Goal: Task Accomplishment & Management: Complete application form

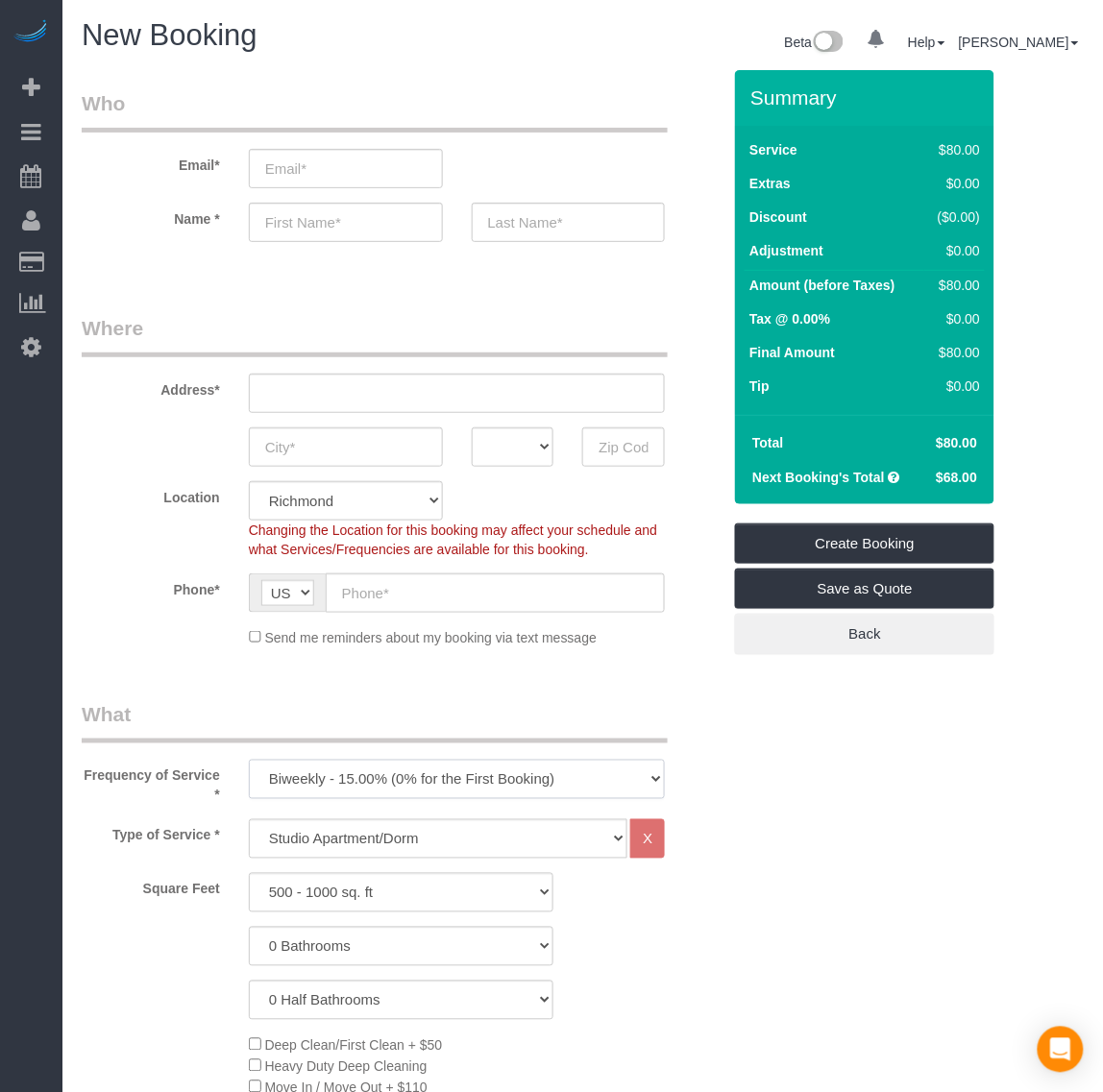
click at [312, 771] on select "One Time Weekly - 20.00% (0% for the First Booking) Biweekly - 15.00% (0% for t…" at bounding box center [457, 779] width 417 height 39
select select "object:7459"
click at [249, 760] on select "One Time Weekly - 20.00% (0% for the First Booking) Biweekly - 15.00% (0% for t…" at bounding box center [457, 779] width 417 height 39
click at [367, 840] on select "Studio Apartment/Dorm One Bedroom Home Two Bedroom Home Three Bedroom Home Four…" at bounding box center [438, 838] width 379 height 39
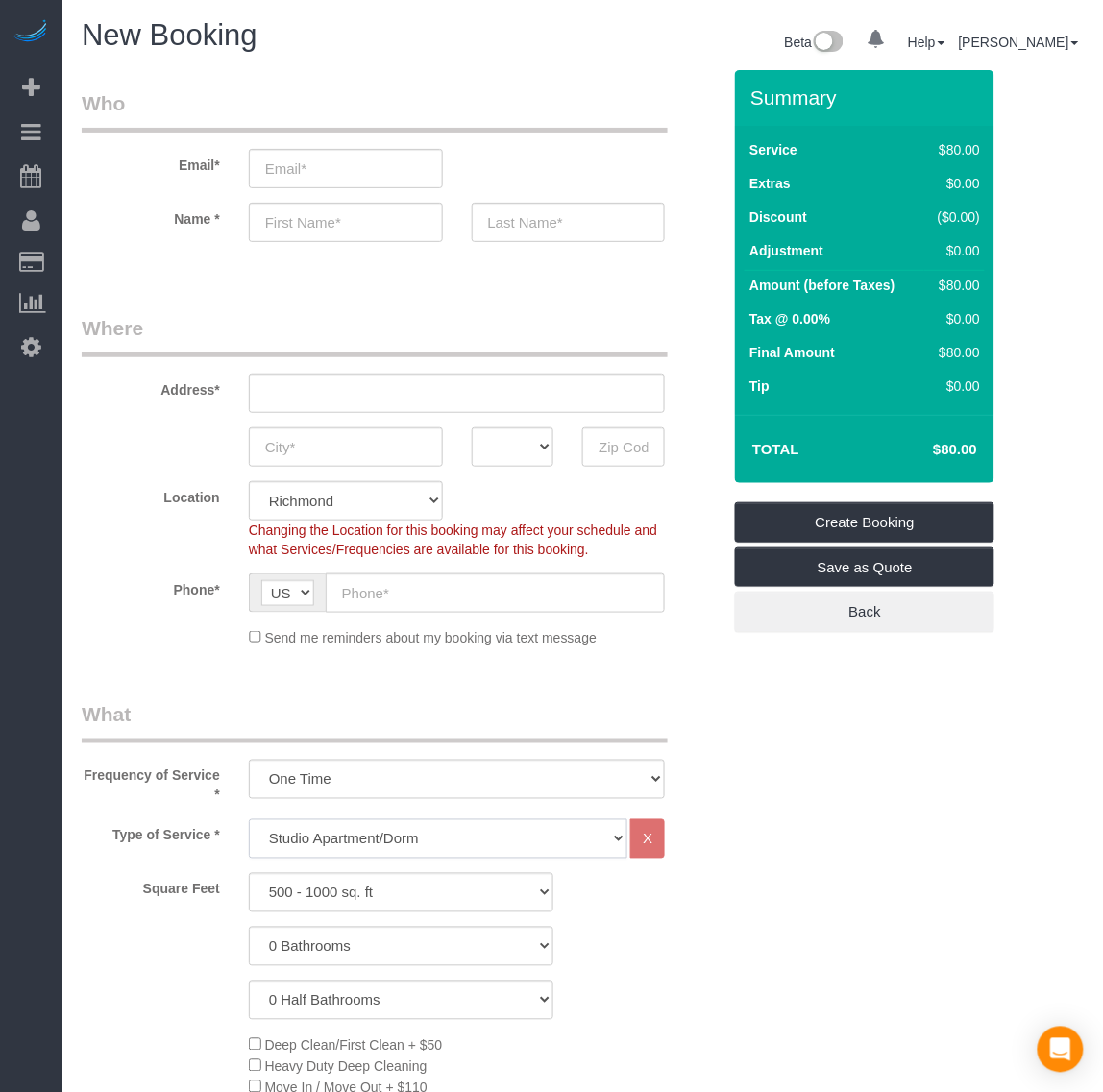
select select "122"
click at [249, 819] on select "Studio Apartment/Dorm One Bedroom Home Two Bedroom Home Three Bedroom Home Four…" at bounding box center [438, 838] width 379 height 39
click at [350, 957] on select "0 Bathrooms 1 Bathroom 2 Bathrooms 3 Bathrooms 4 Bathrooms 5 Bathrooms 6 Bathro…" at bounding box center [401, 946] width 305 height 39
select select "3"
click at [249, 927] on select "0 Bathrooms 1 Bathroom 2 Bathrooms 3 Bathrooms 4 Bathrooms 5 Bathrooms 6 Bathro…" at bounding box center [401, 946] width 305 height 39
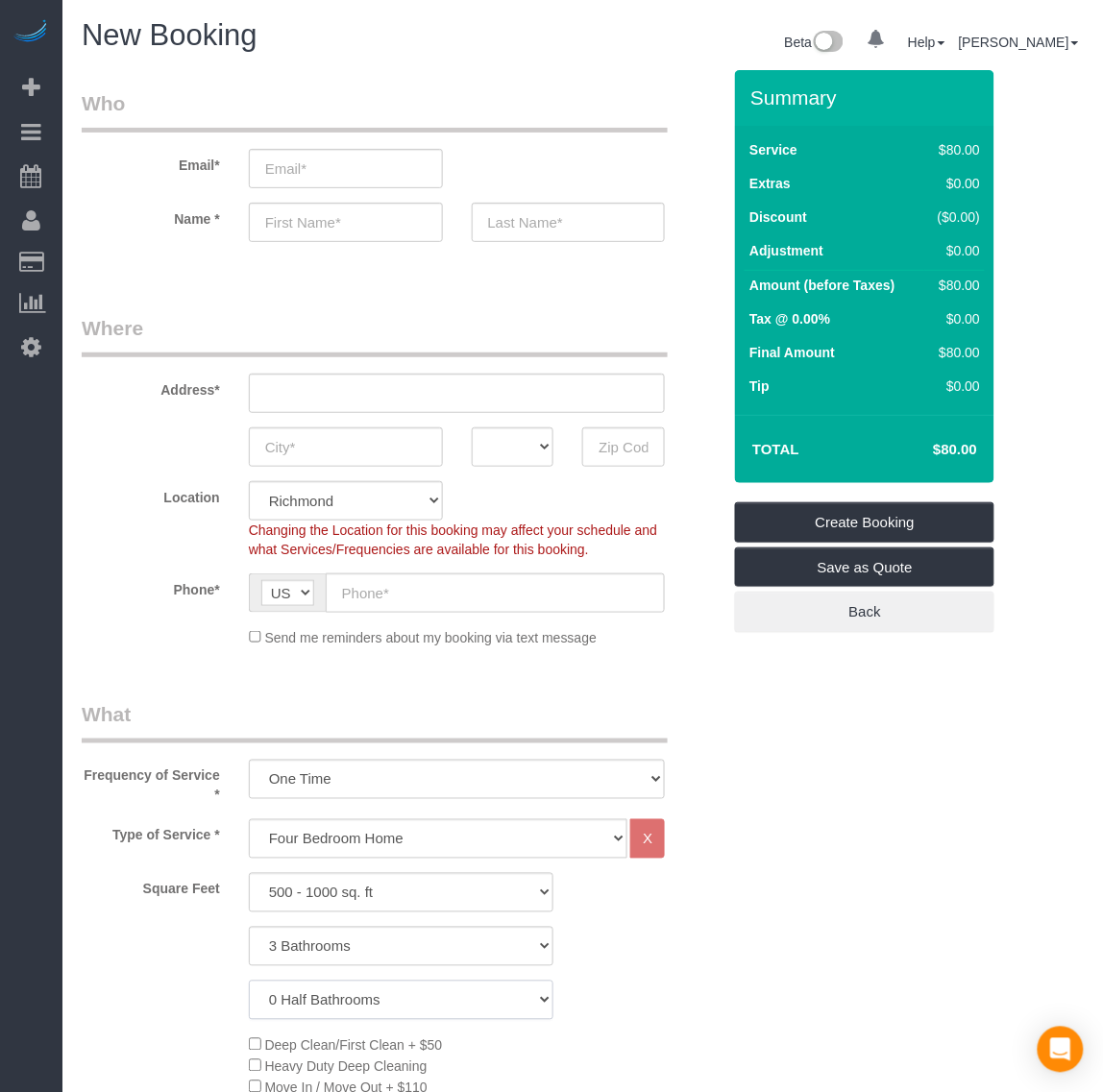
click at [346, 999] on select "0 Half Bathrooms 1 Half Bathroom 2 Half Bathrooms 3 Half Bathrooms 4 Half Bathr…" at bounding box center [401, 1000] width 305 height 39
click at [332, 1000] on select "0 Half Bathrooms 1 Half Bathroom 2 Half Bathrooms 3 Half Bathrooms 4 Half Bathr…" at bounding box center [401, 1000] width 305 height 39
select select "1"
click at [249, 981] on select "0 Half Bathrooms 1 Half Bathroom 2 Half Bathrooms 3 Half Bathrooms 4 Half Bathr…" at bounding box center [401, 1000] width 305 height 39
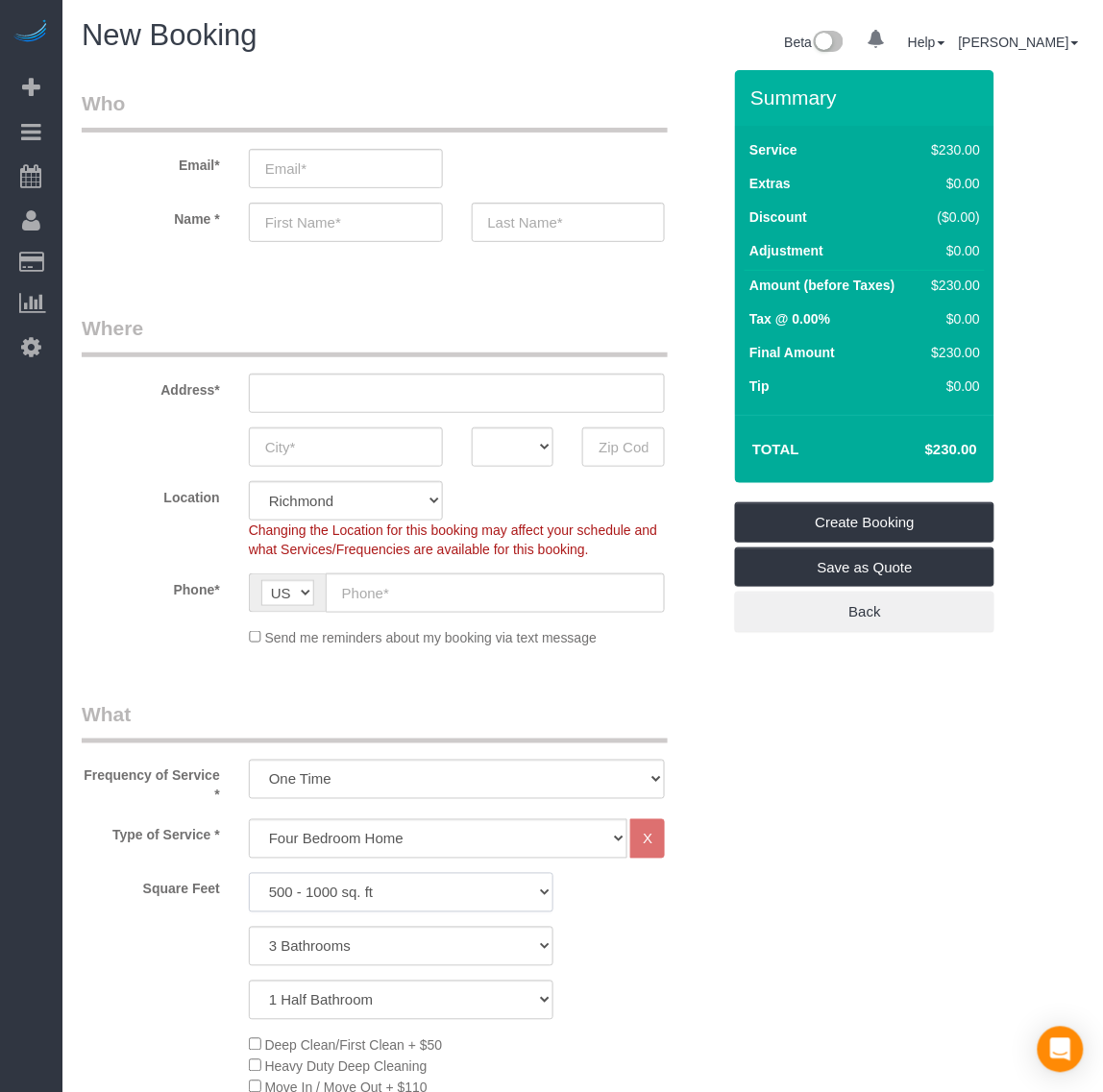
click at [347, 888] on select "500 - 1000 sq. ft [DATE] - [DATE] sq. ft [DATE] - [DATE] sq. ft [DATE] - 2500 s…" at bounding box center [401, 892] width 305 height 39
select select "2001"
click at [249, 873] on select "500 - 1000 sq. ft [DATE] - [DATE] sq. ft [DATE] - [DATE] sq. ft [DATE] - 2500 s…" at bounding box center [401, 892] width 305 height 39
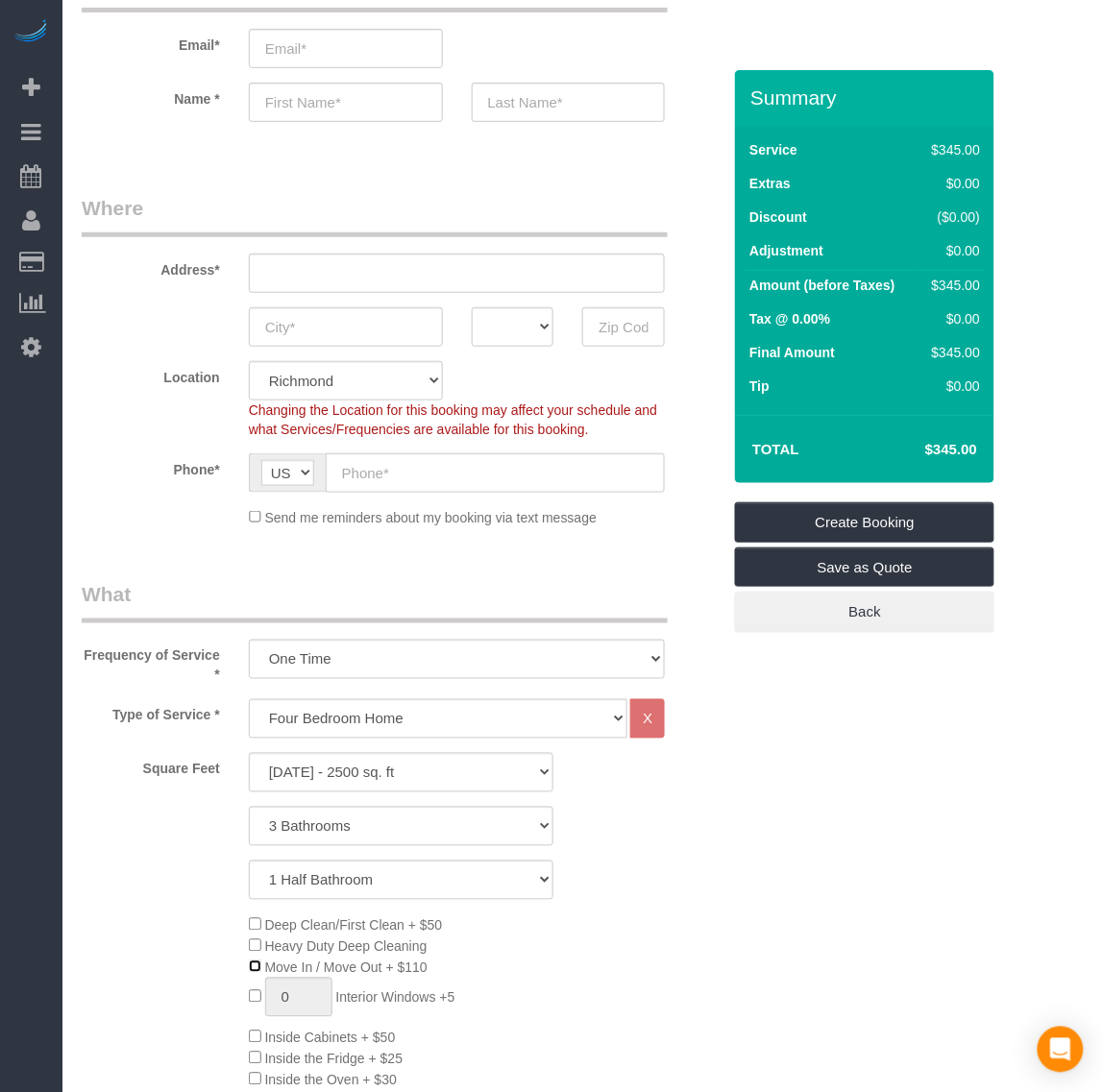
click at [262, 968] on span "Move In / Move Out + $110" at bounding box center [337, 967] width 179 height 15
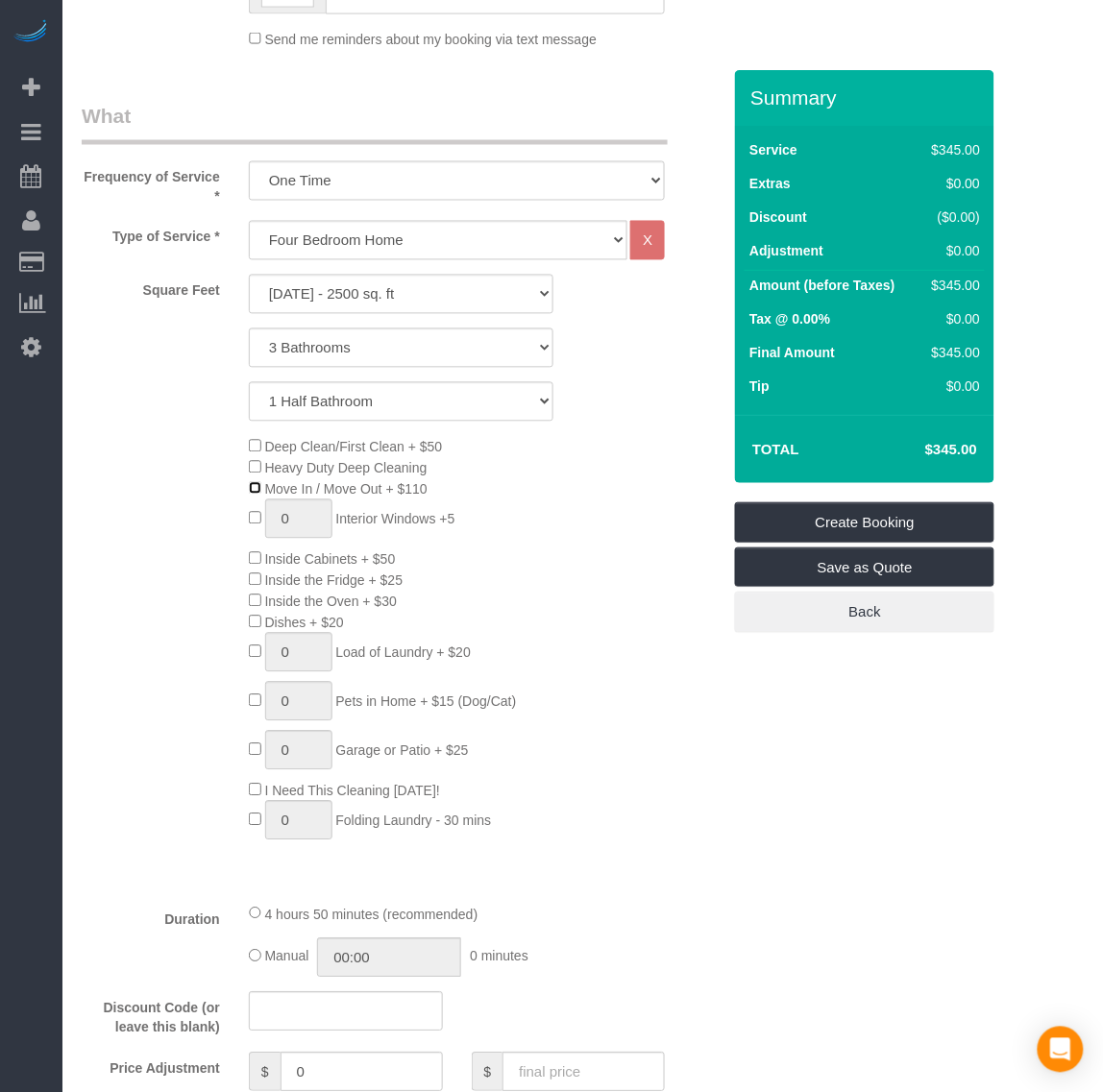
scroll to position [601, 0]
drag, startPoint x: 298, startPoint y: 525, endPoint x: 269, endPoint y: 524, distance: 29.0
click at [269, 524] on input "1" at bounding box center [298, 517] width 67 height 39
type input "8"
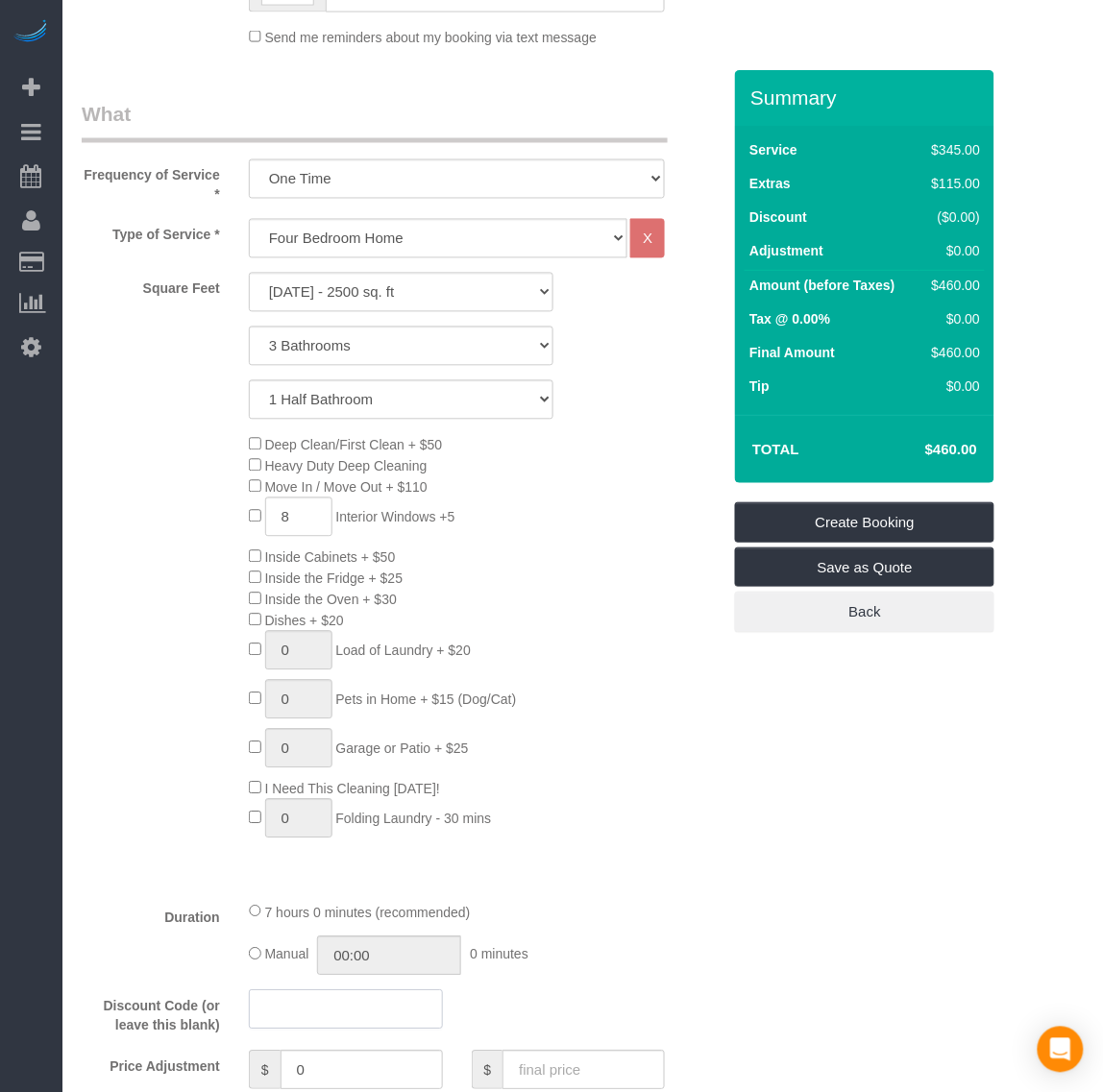
click at [315, 1006] on input "text" at bounding box center [345, 1009] width 194 height 39
type input "p"
type input "HERO10"
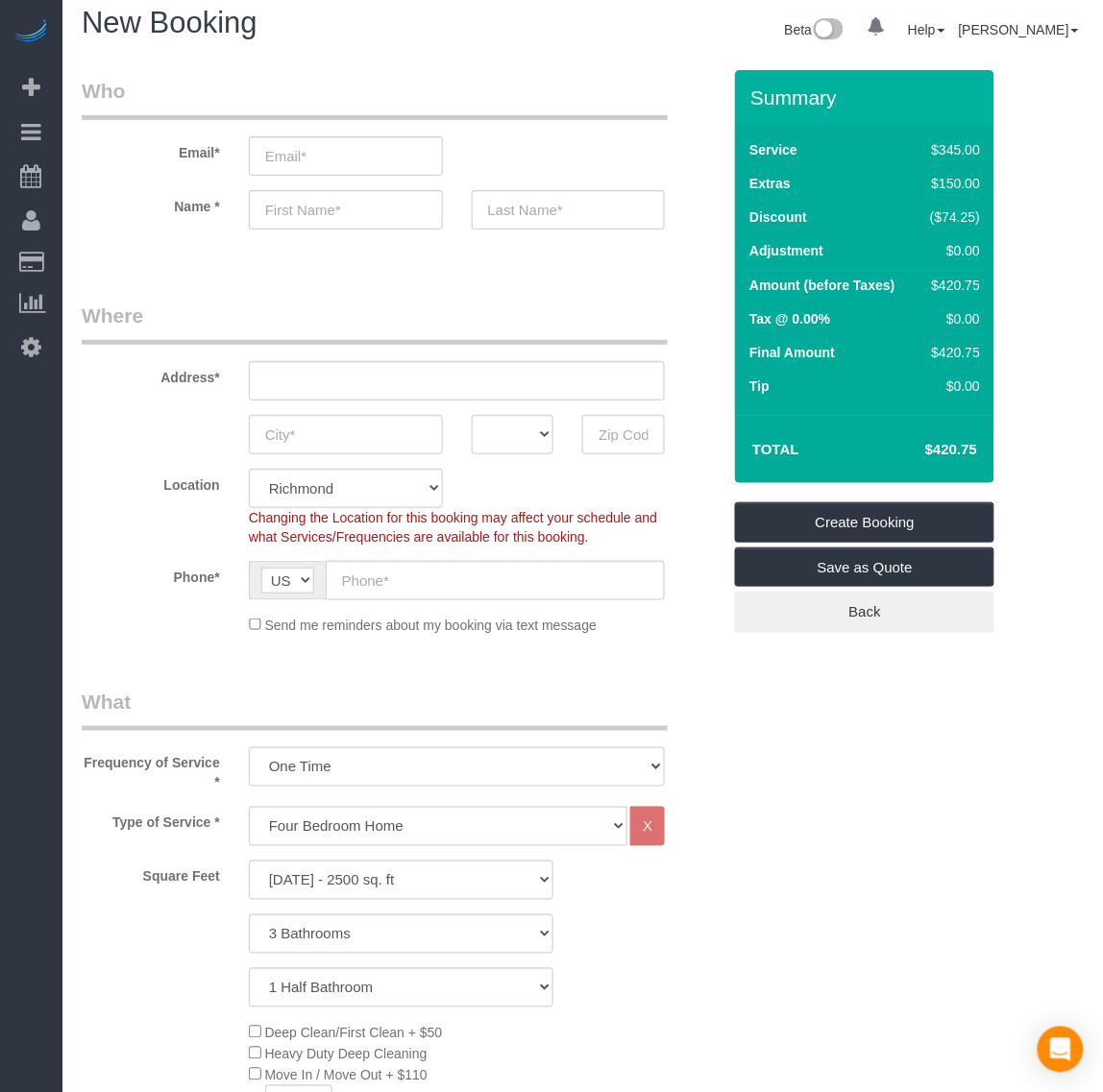
scroll to position [0, 0]
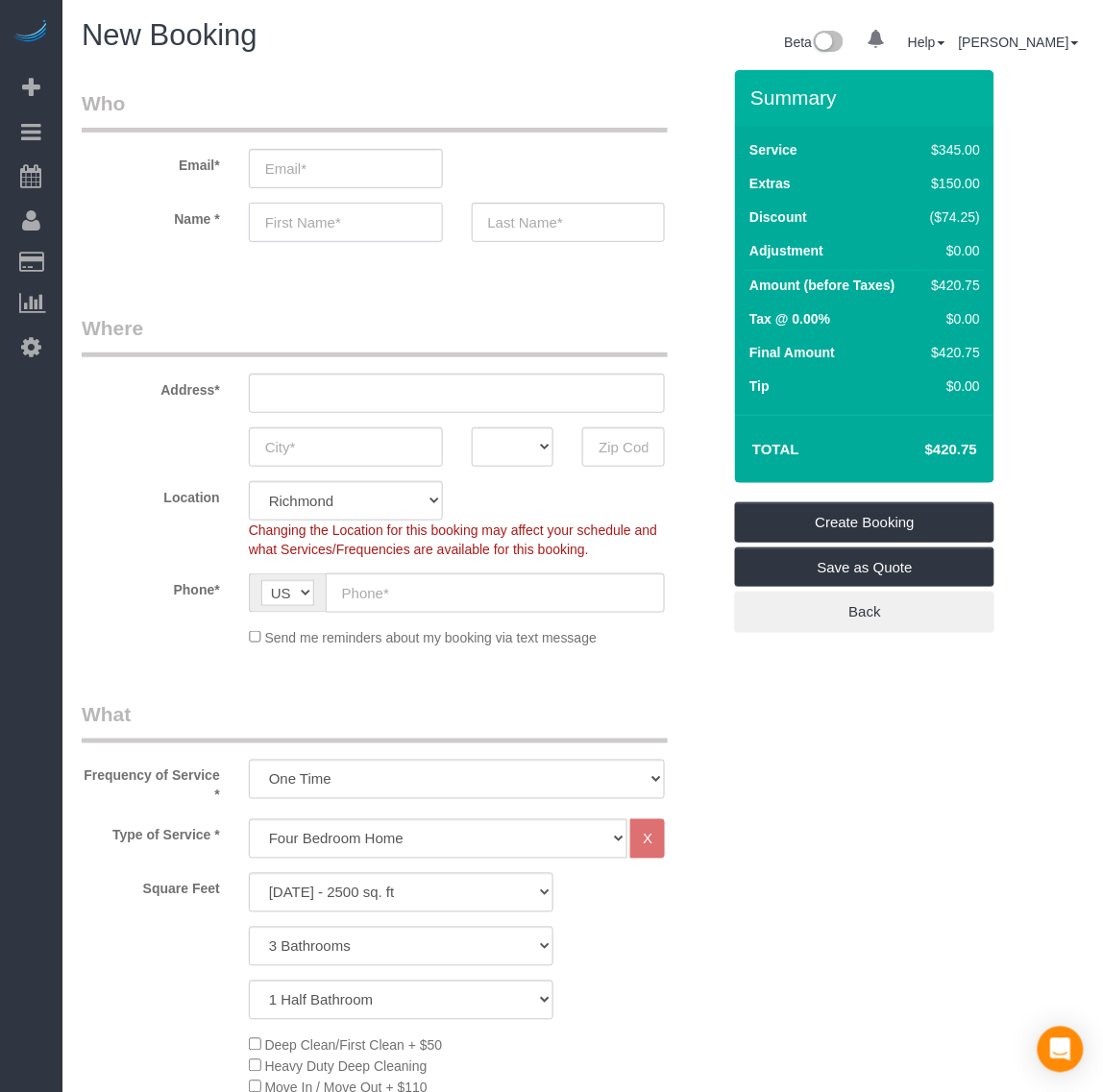
click at [307, 217] on input "text" at bounding box center [345, 222] width 194 height 39
paste input "[PERSON_NAME]"
type input "[PERSON_NAME]"
click at [533, 209] on input "text" at bounding box center [569, 222] width 194 height 39
paste input "Rice"
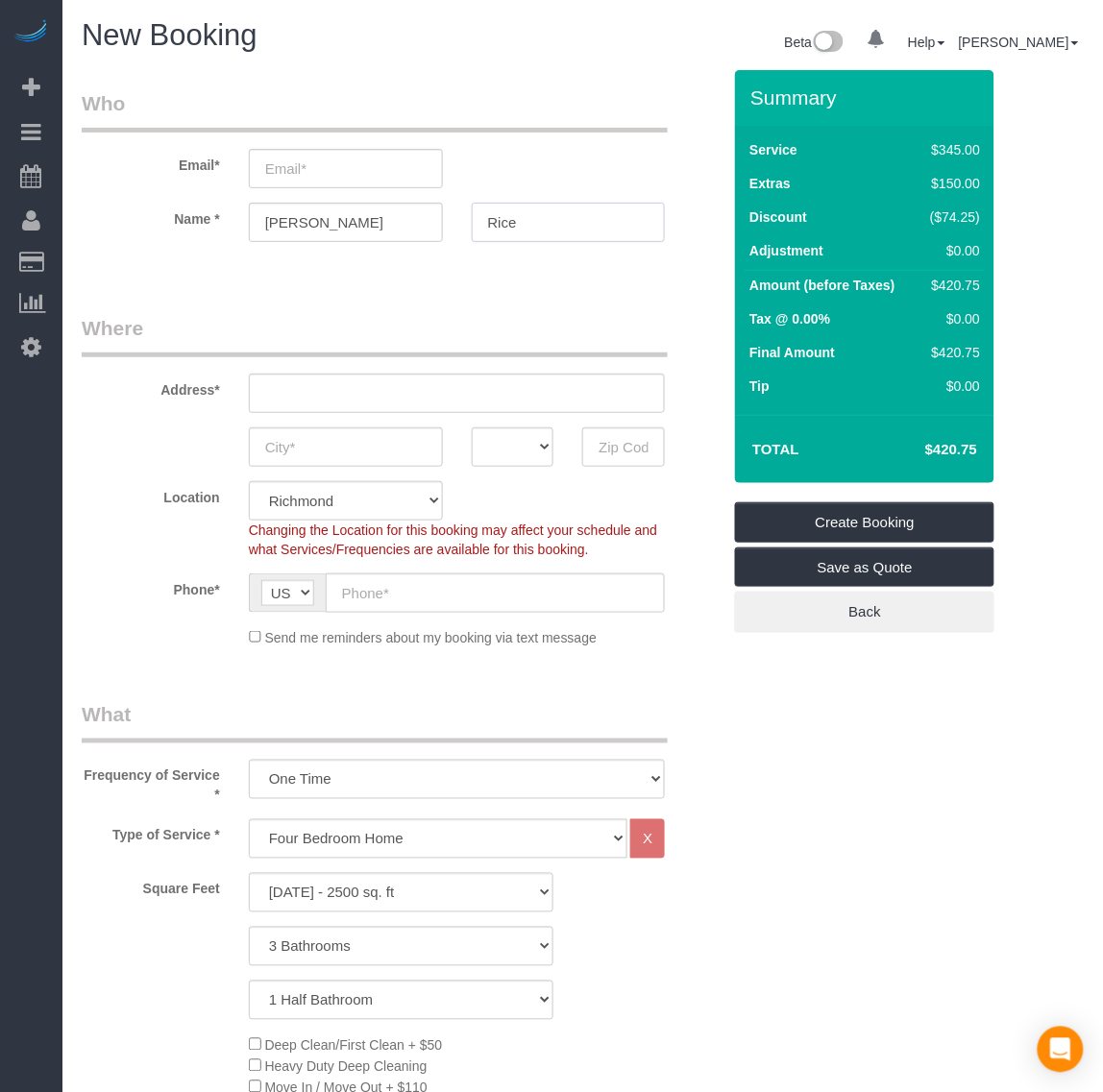
type input "Rice"
click at [337, 399] on input "text" at bounding box center [457, 392] width 417 height 39
paste input "[STREET_ADDRESS][US_STATE]"
type input "[STREET_ADDRESS][US_STATE]"
click at [336, 434] on input "text" at bounding box center [345, 446] width 194 height 39
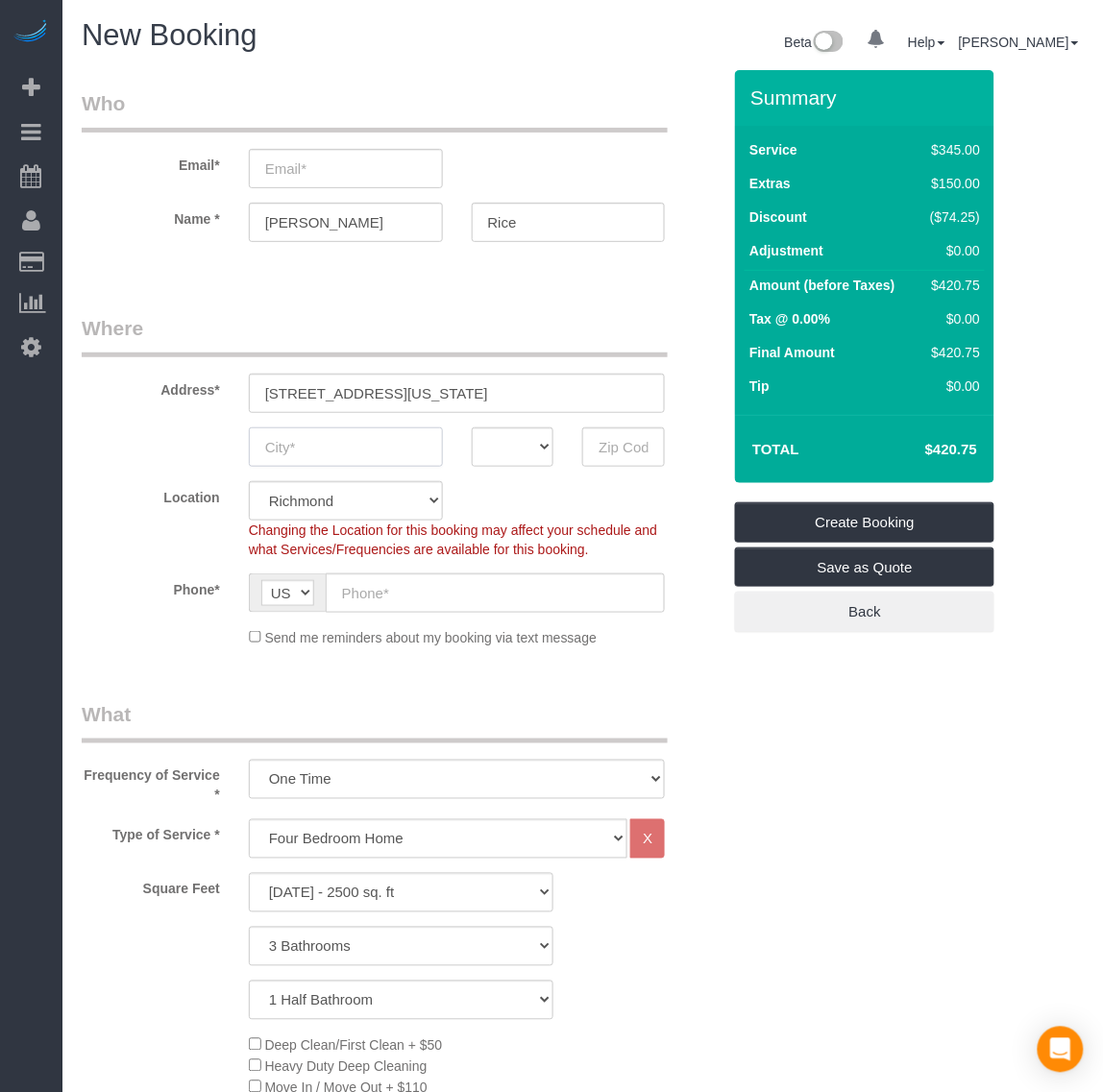
paste input "[US_STATE]"
type input "[US_STATE]"
click at [496, 443] on select "AK AL AR AZ CA CO CT DC DE [GEOGRAPHIC_DATA] [GEOGRAPHIC_DATA] HI IA ID IL IN K…" at bounding box center [513, 446] width 83 height 39
select select "DC"
click at [472, 427] on select "AK AL AR AZ CA CO CT DC DE [GEOGRAPHIC_DATA] [GEOGRAPHIC_DATA] HI IA ID IL IN K…" at bounding box center [513, 446] width 83 height 39
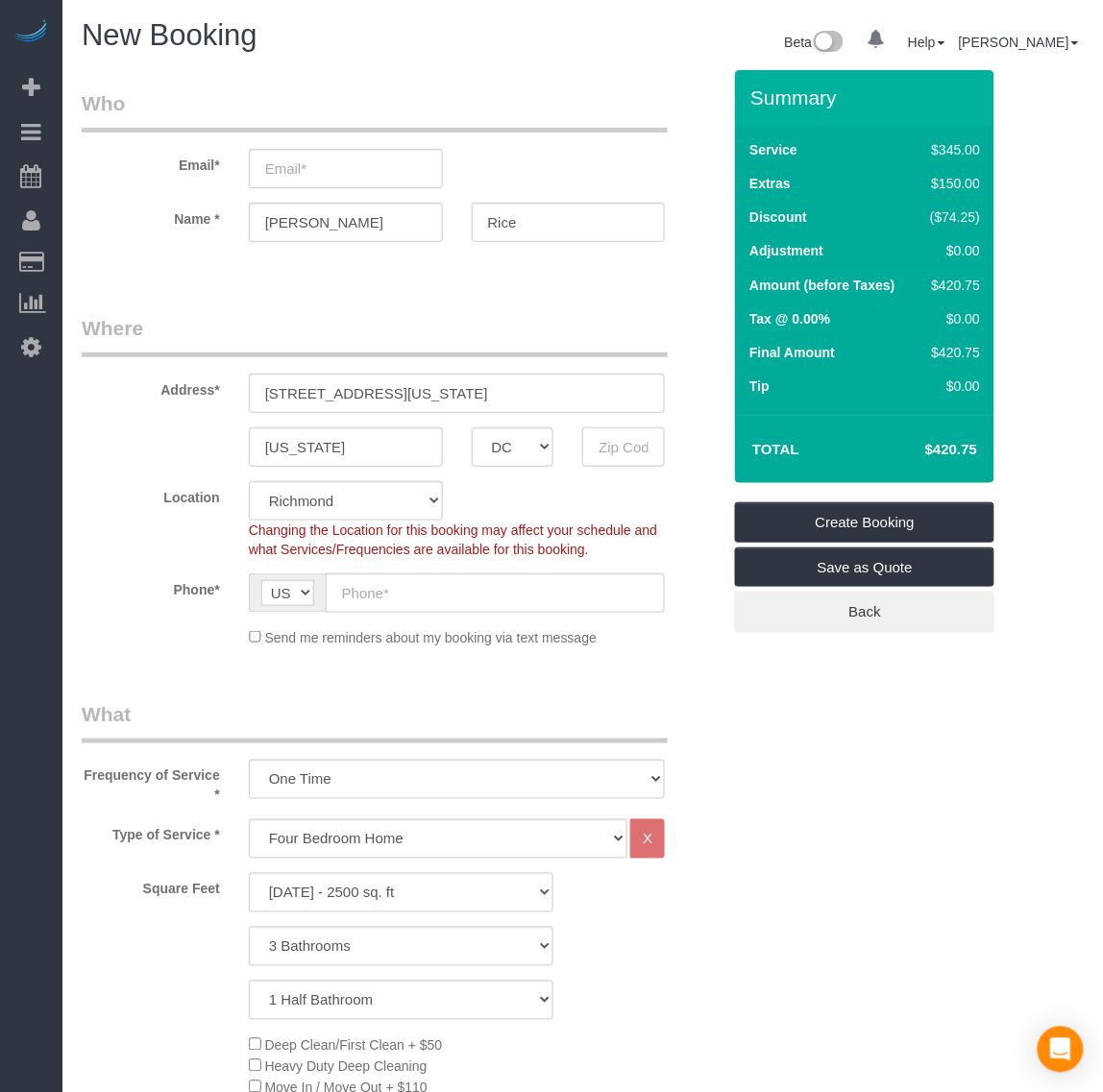
drag, startPoint x: 626, startPoint y: 447, endPoint x: 634, endPoint y: 390, distance: 57.6
click at [626, 447] on input "text" at bounding box center [623, 446] width 83 height 39
click at [596, 427] on input "text" at bounding box center [623, 446] width 83 height 39
paste input "20002"
type input "20002"
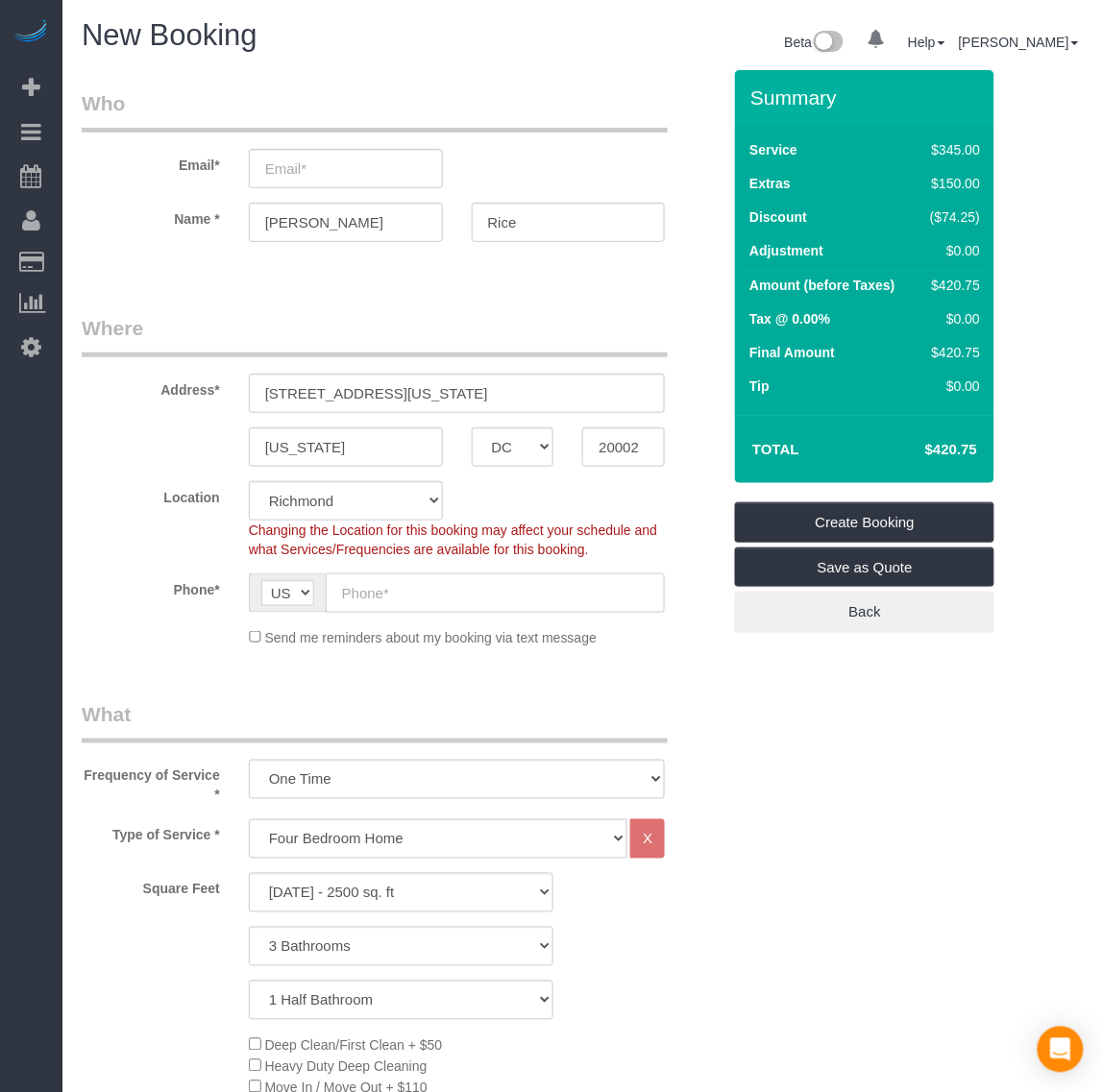
click at [558, 584] on input "text" at bounding box center [495, 593] width 340 height 39
select select "36"
select select "object:7621"
click at [377, 598] on input "text" at bounding box center [495, 593] width 340 height 39
paste input "[PHONE_NUMBER]"
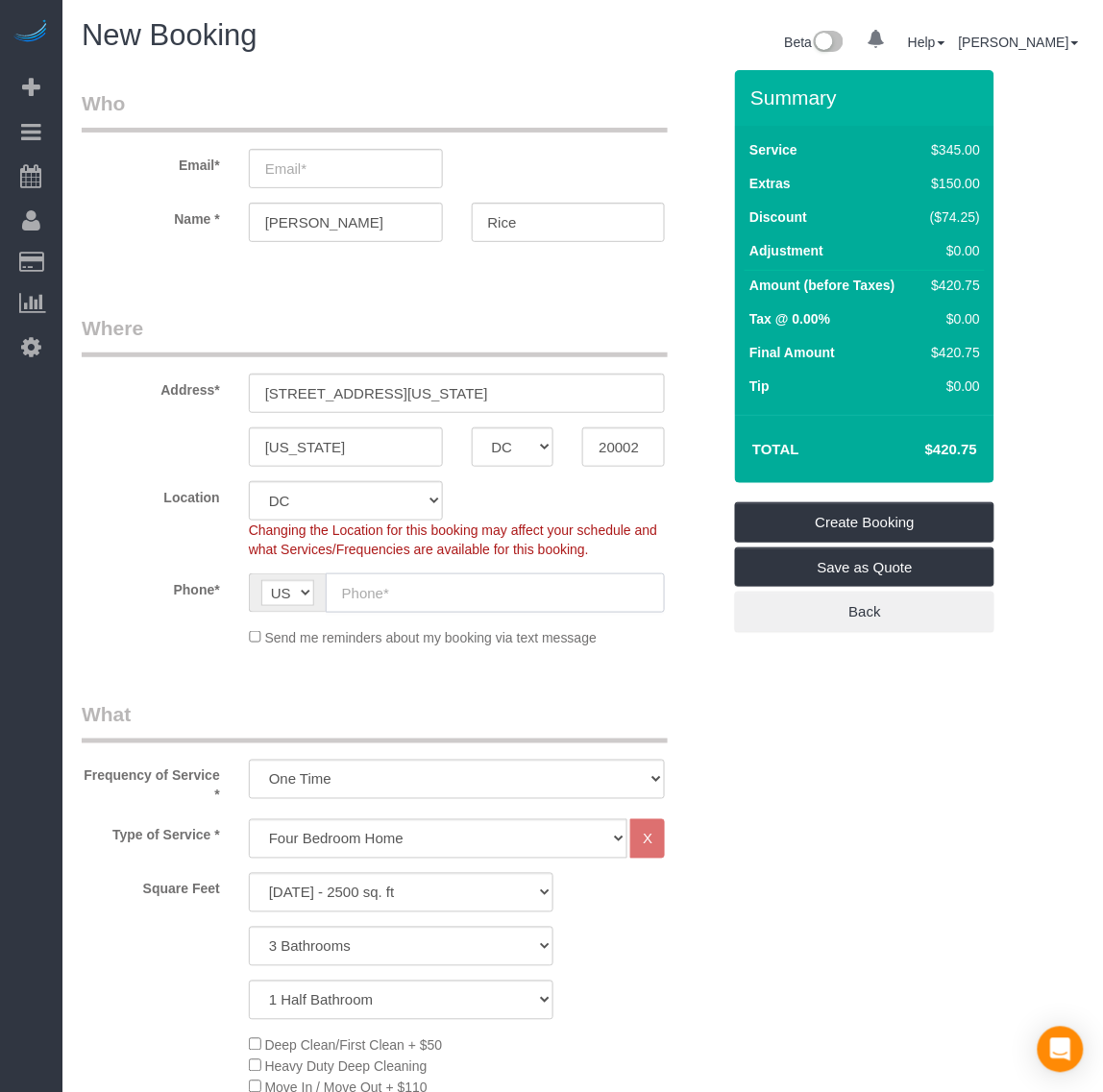
type input "[PHONE_NUMBER]"
select select "2001"
select select "3"
select select "1"
drag, startPoint x: 363, startPoint y: 588, endPoint x: 275, endPoint y: 592, distance: 88.1
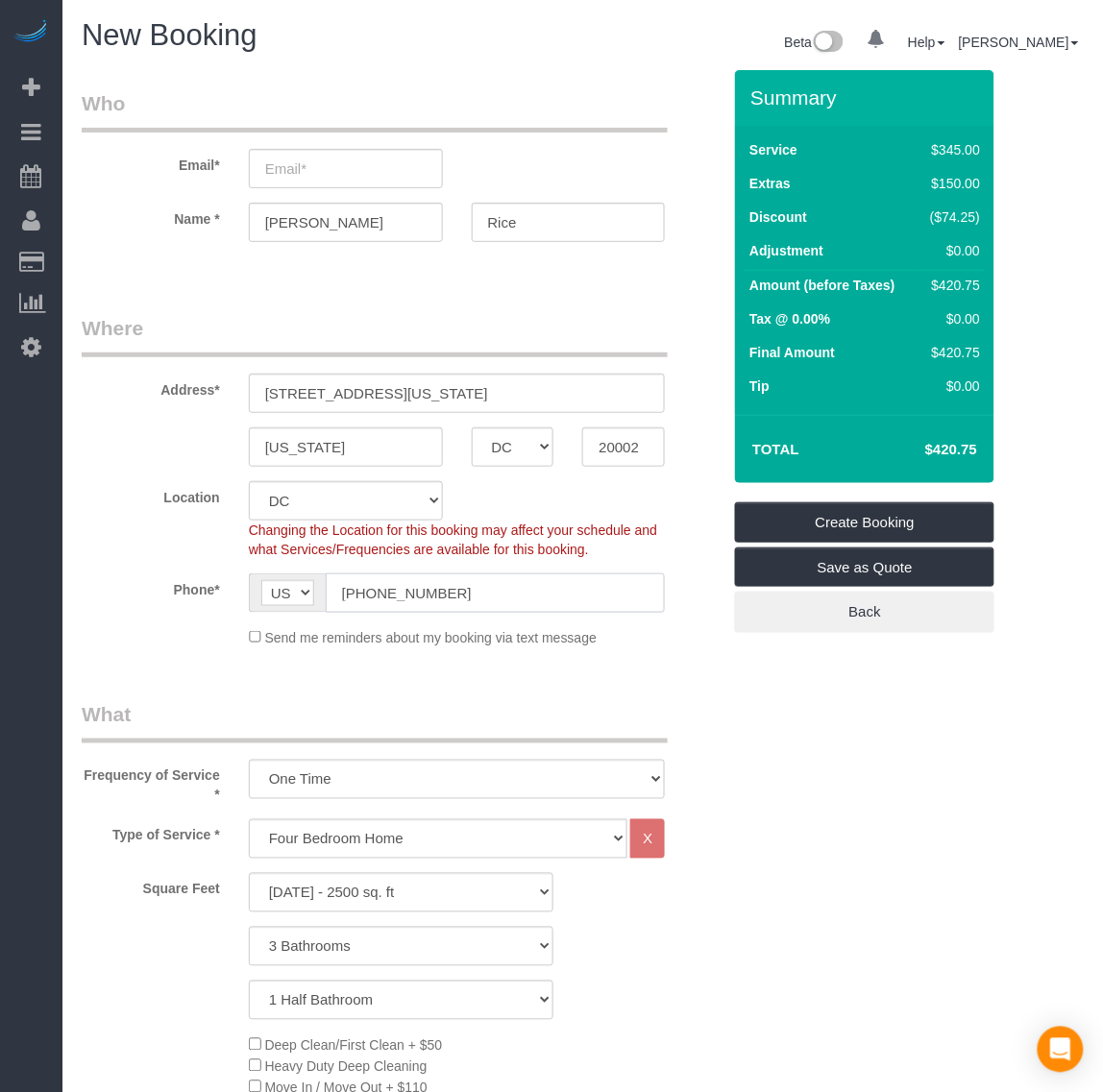
click at [275, 592] on div "AF AL DZ AD AO AI AQ AG AR AM AW AU AT AZ BS BH BD BB BY BE BZ BJ BM BT BO BA B…" at bounding box center [457, 593] width 417 height 39
type input "[PHONE_NUMBER]"
click at [312, 169] on input "email" at bounding box center [345, 168] width 194 height 39
type input "o"
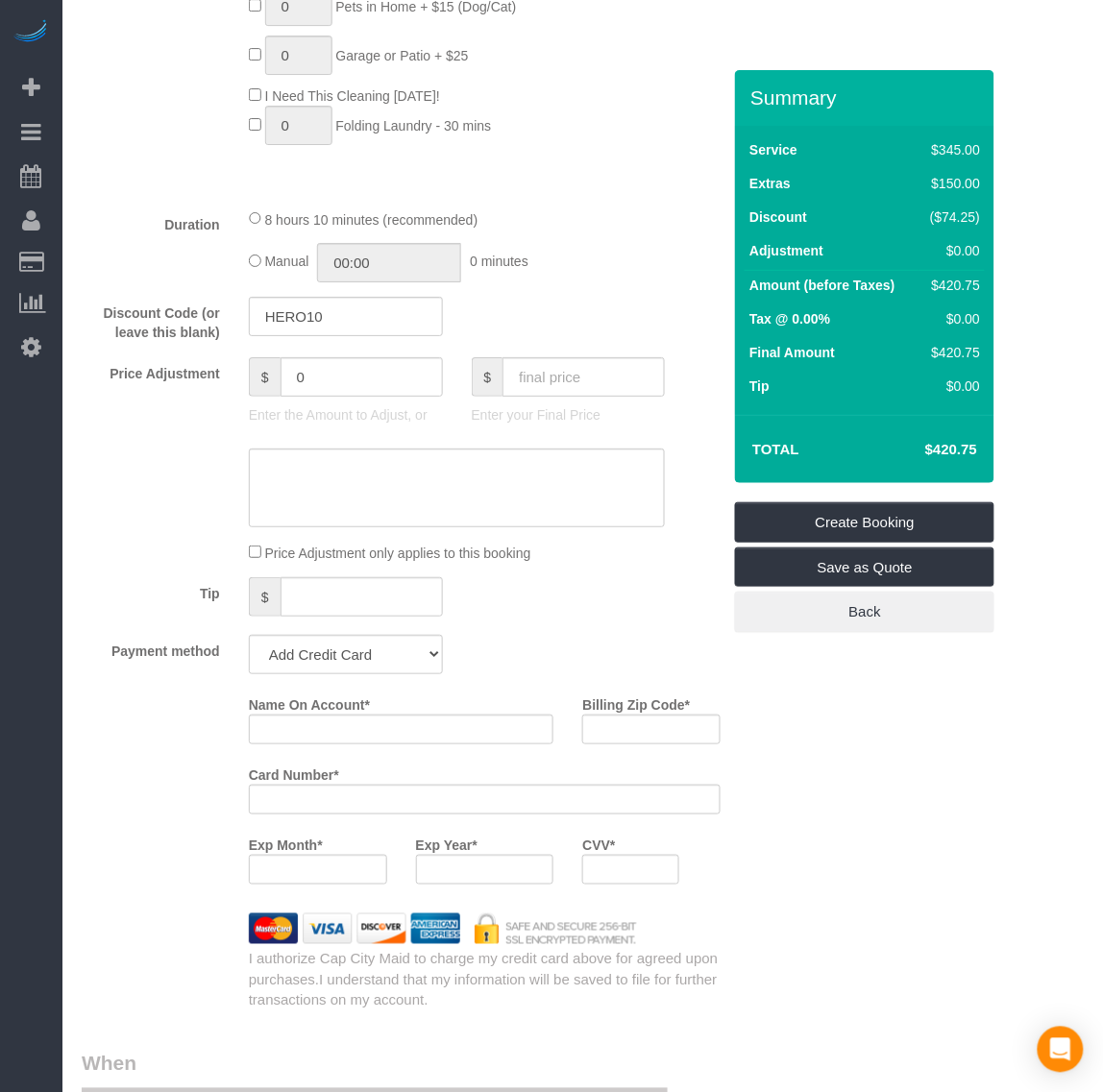
scroll to position [1681, 0]
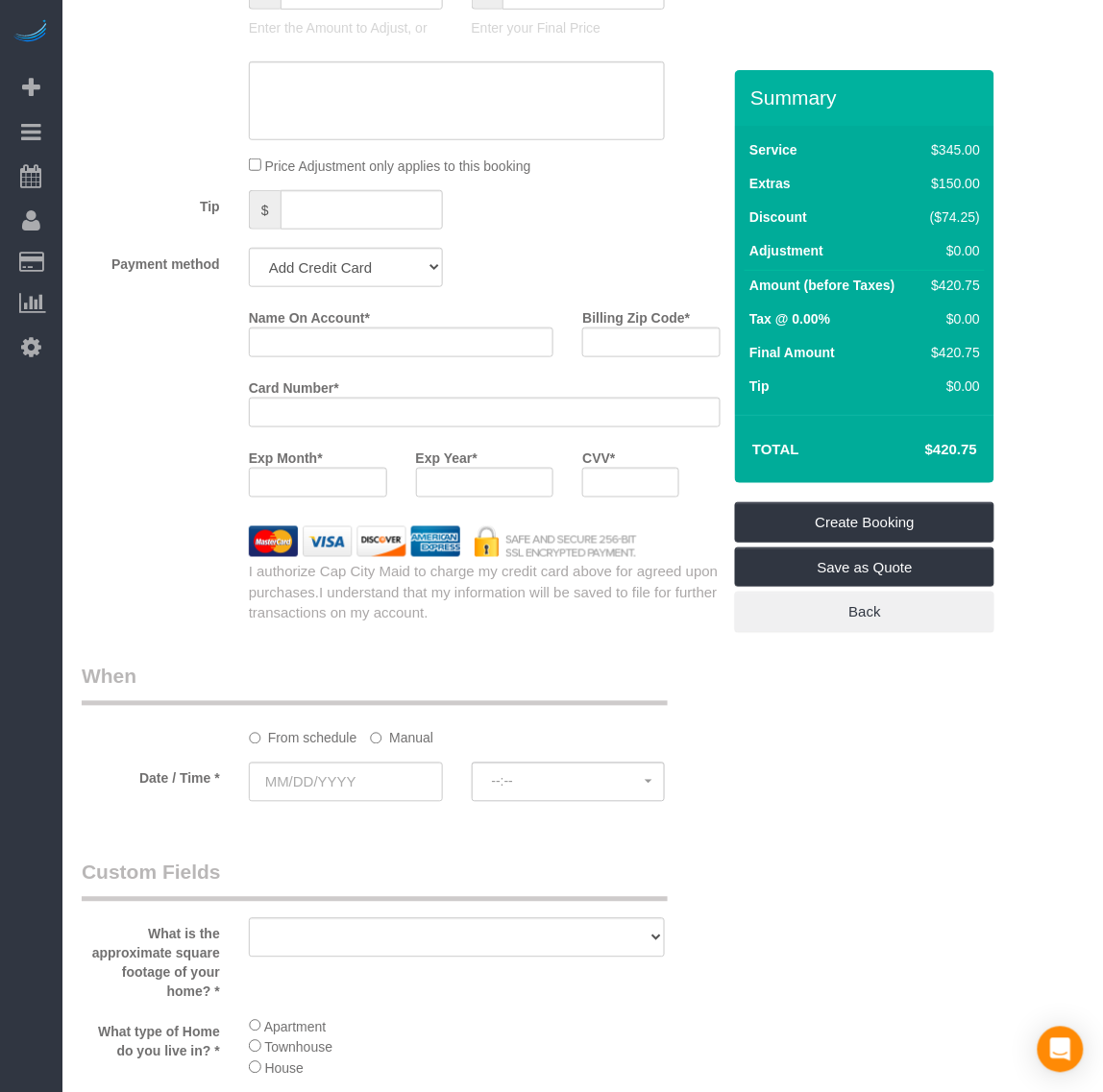
type input "[EMAIL_ADDRESS][DOMAIN_NAME]"
click at [366, 260] on select "Add Credit Card Cash Check Paypal" at bounding box center [345, 267] width 194 height 39
select select "string:paypal"
click at [249, 248] on select "Add Credit Card Cash Check Paypal" at bounding box center [345, 267] width 194 height 39
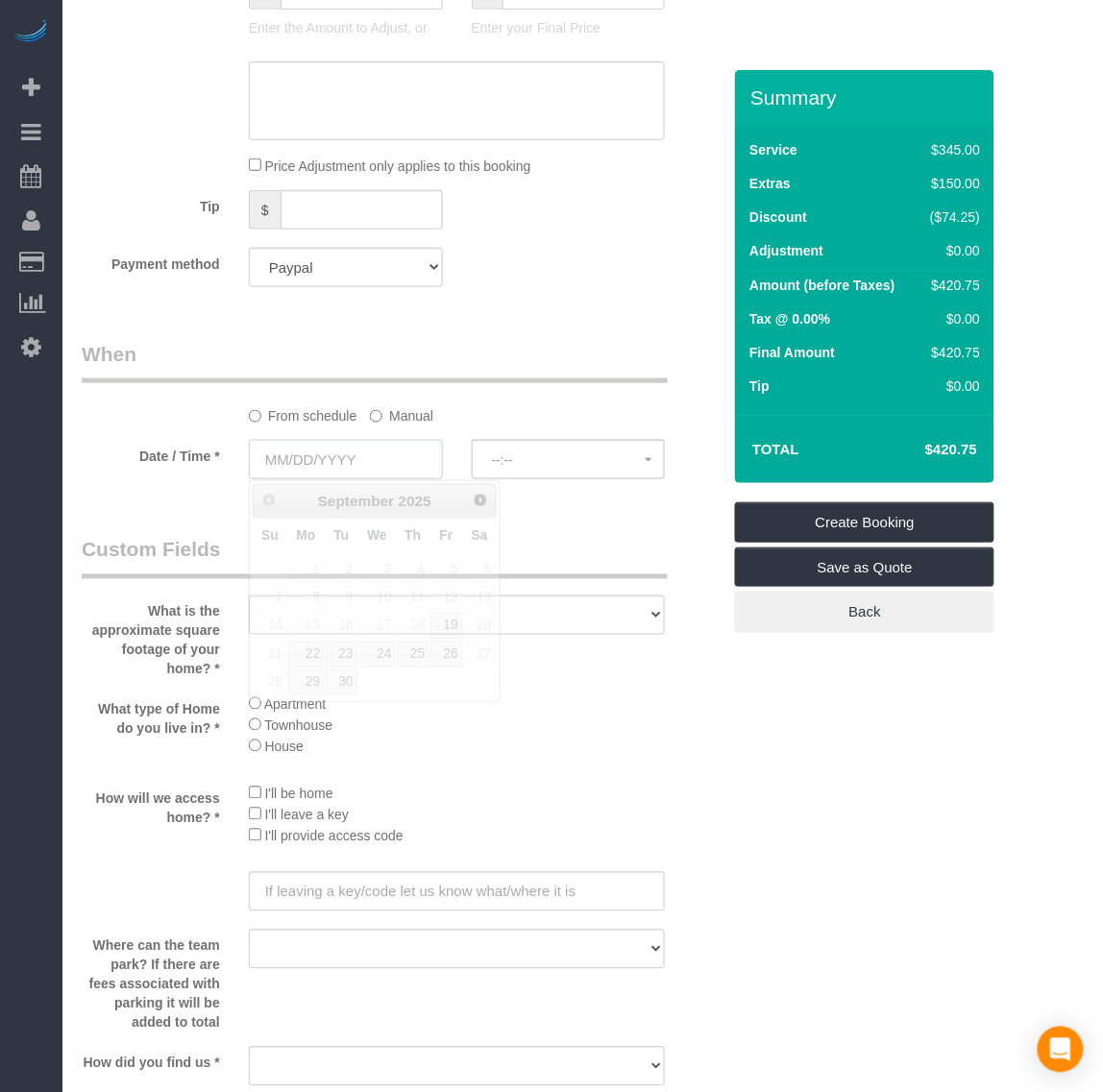
click at [314, 447] on input "text" at bounding box center [345, 459] width 194 height 39
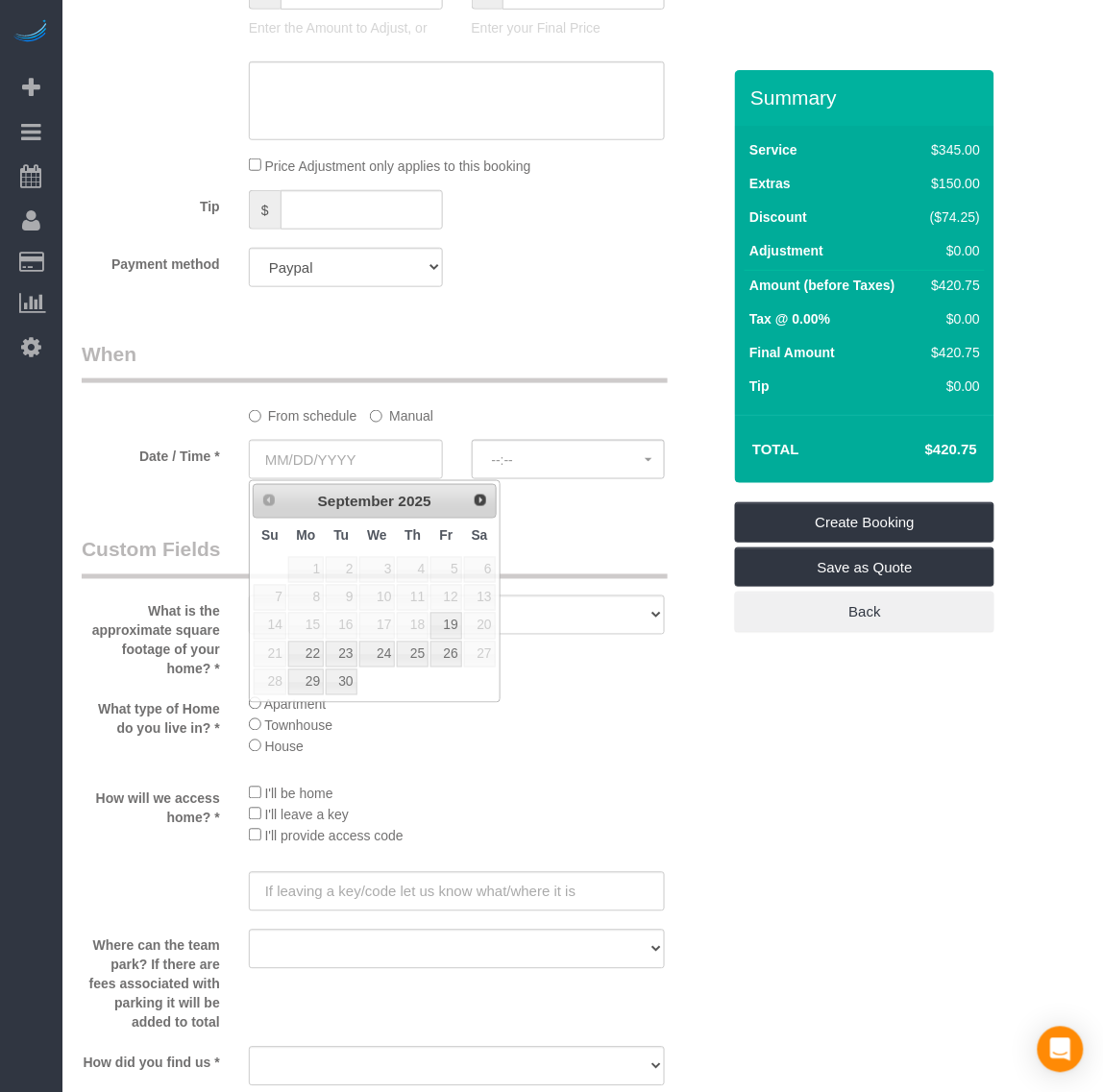
click at [389, 418] on label "Manual" at bounding box center [402, 412] width 64 height 26
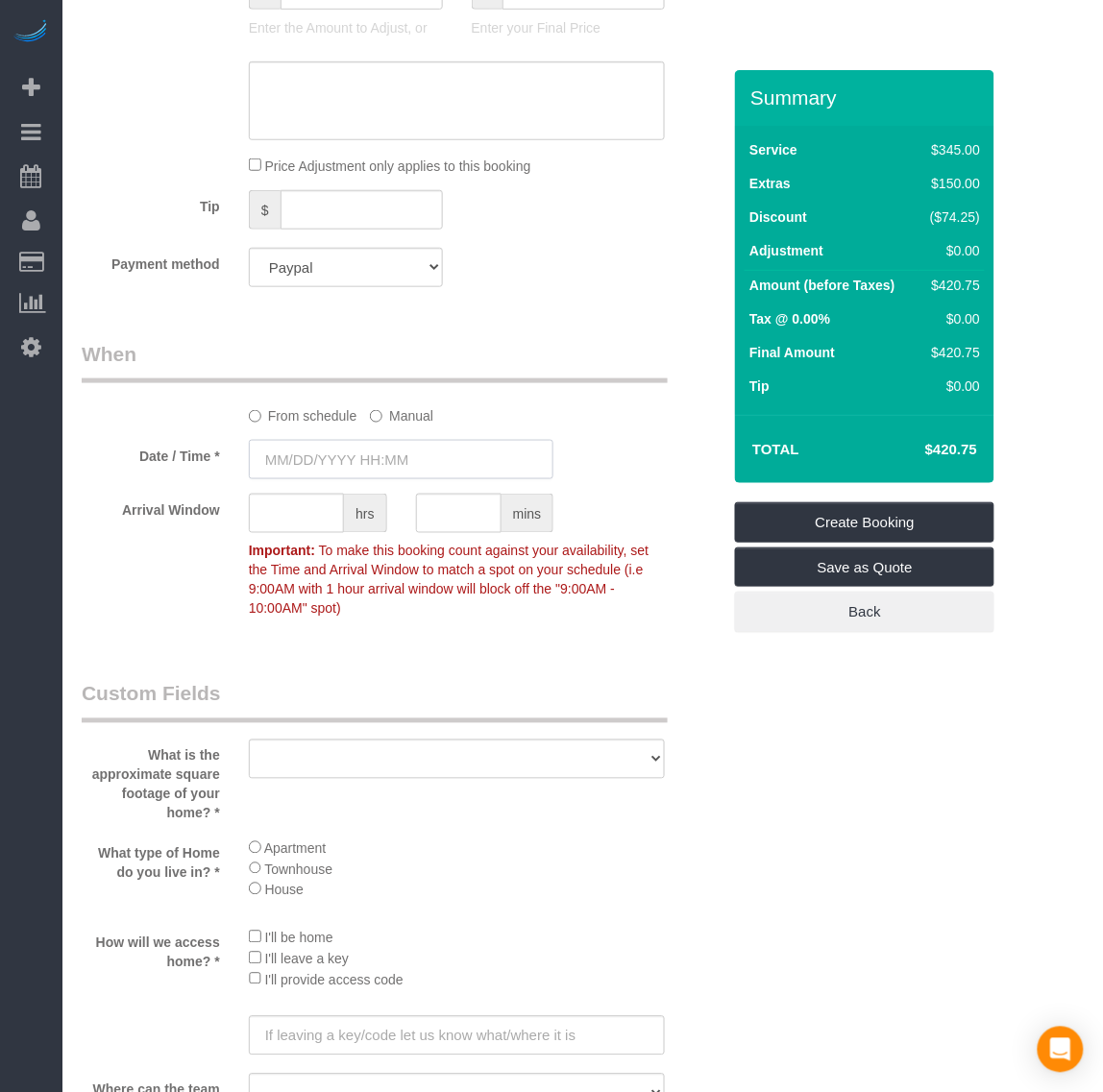
click at [348, 469] on input "text" at bounding box center [401, 459] width 305 height 39
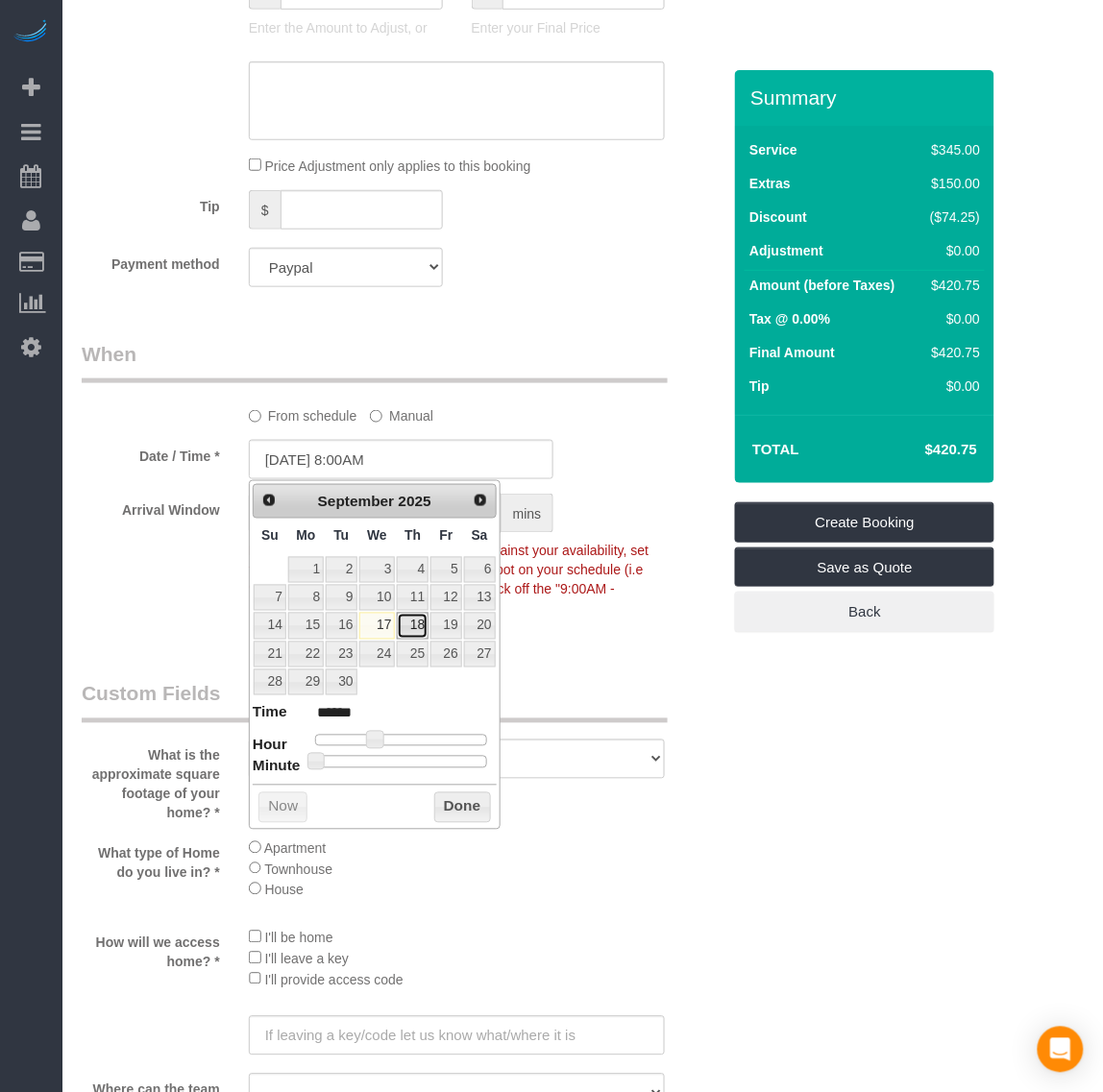
click at [411, 625] on link "18" at bounding box center [412, 626] width 32 height 26
click at [463, 813] on button "Done" at bounding box center [462, 808] width 57 height 31
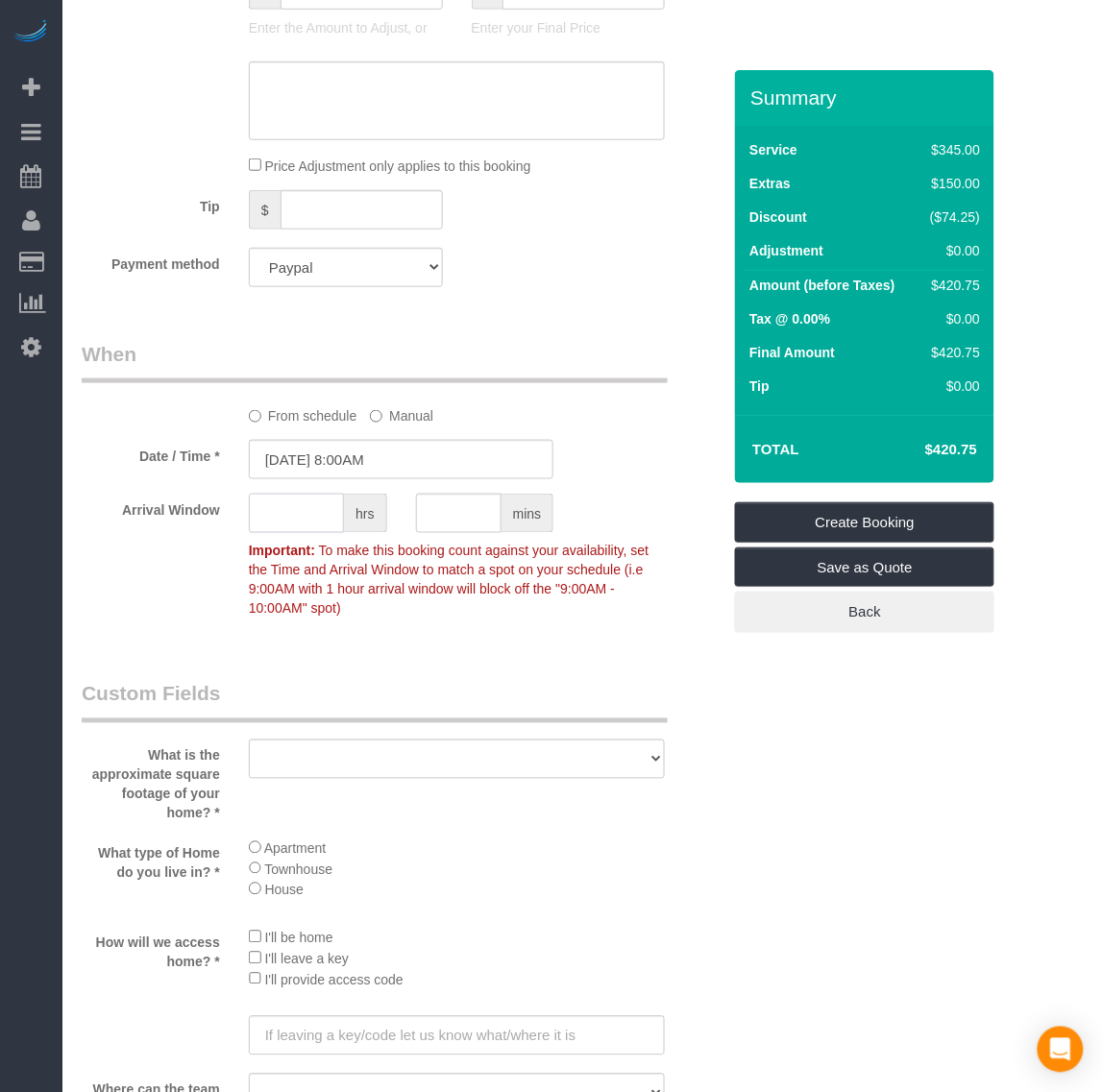
click at [321, 521] on input "text" at bounding box center [295, 513] width 95 height 39
click at [362, 458] on input "[DATE] 8:00AM" at bounding box center [401, 459] width 305 height 39
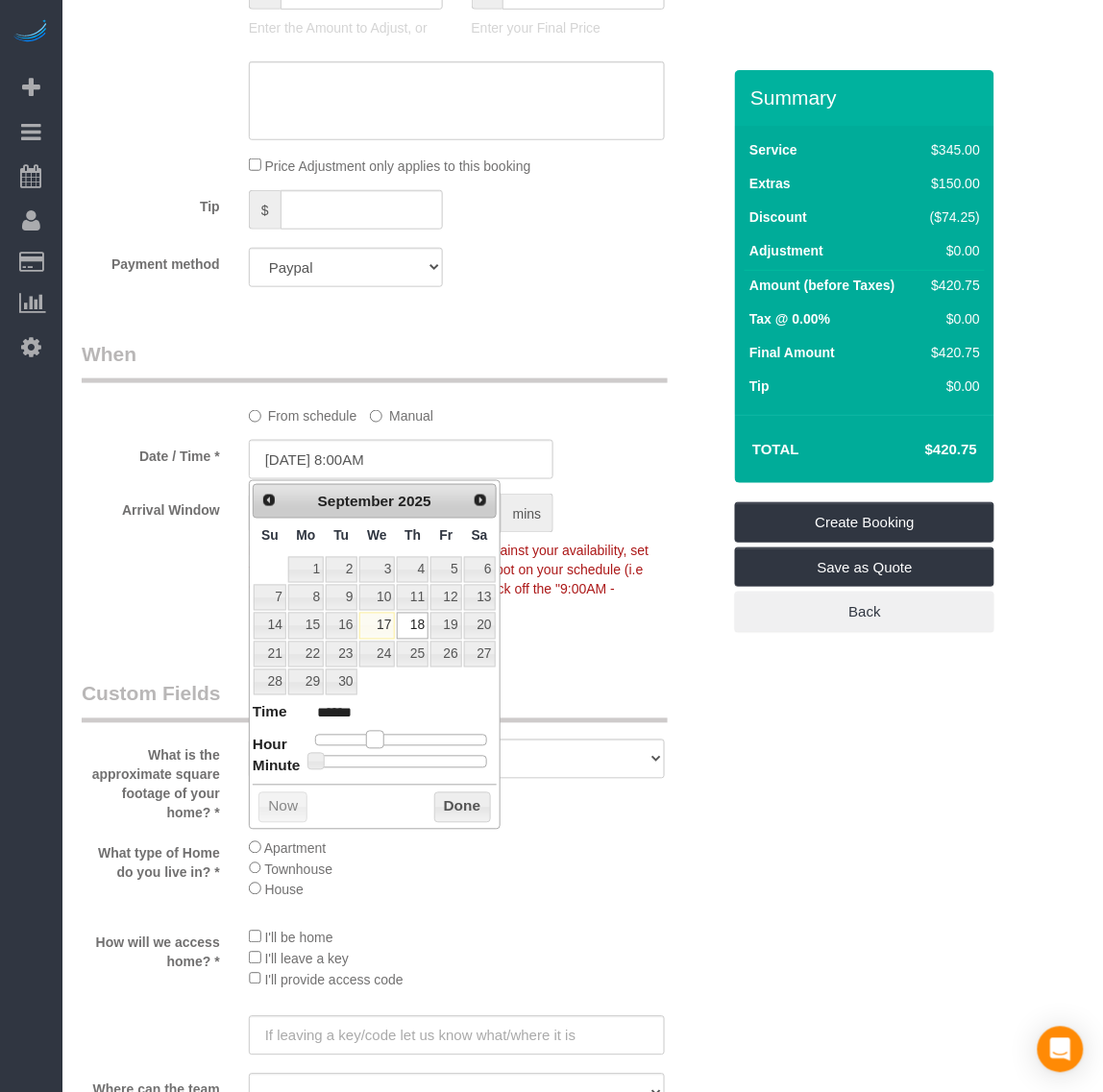
type input "[DATE] 9:00AM"
type input "******"
type input "[DATE] 10:00AM"
type input "*******"
type input "[DATE] 11:00AM"
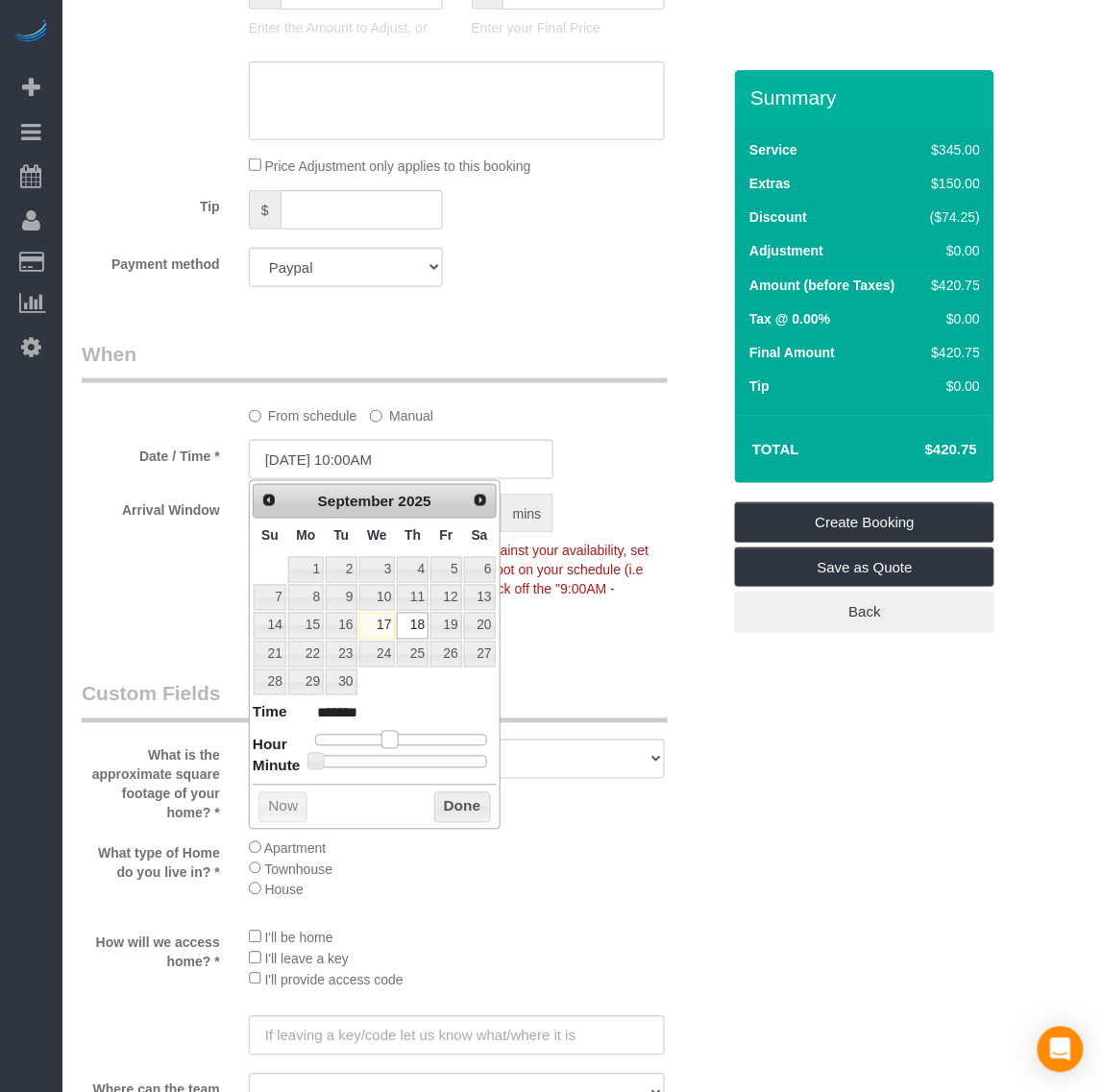
type input "*******"
type input "[DATE] 12:00PM"
type input "*******"
type input "[DATE] 1:00PM"
type input "******"
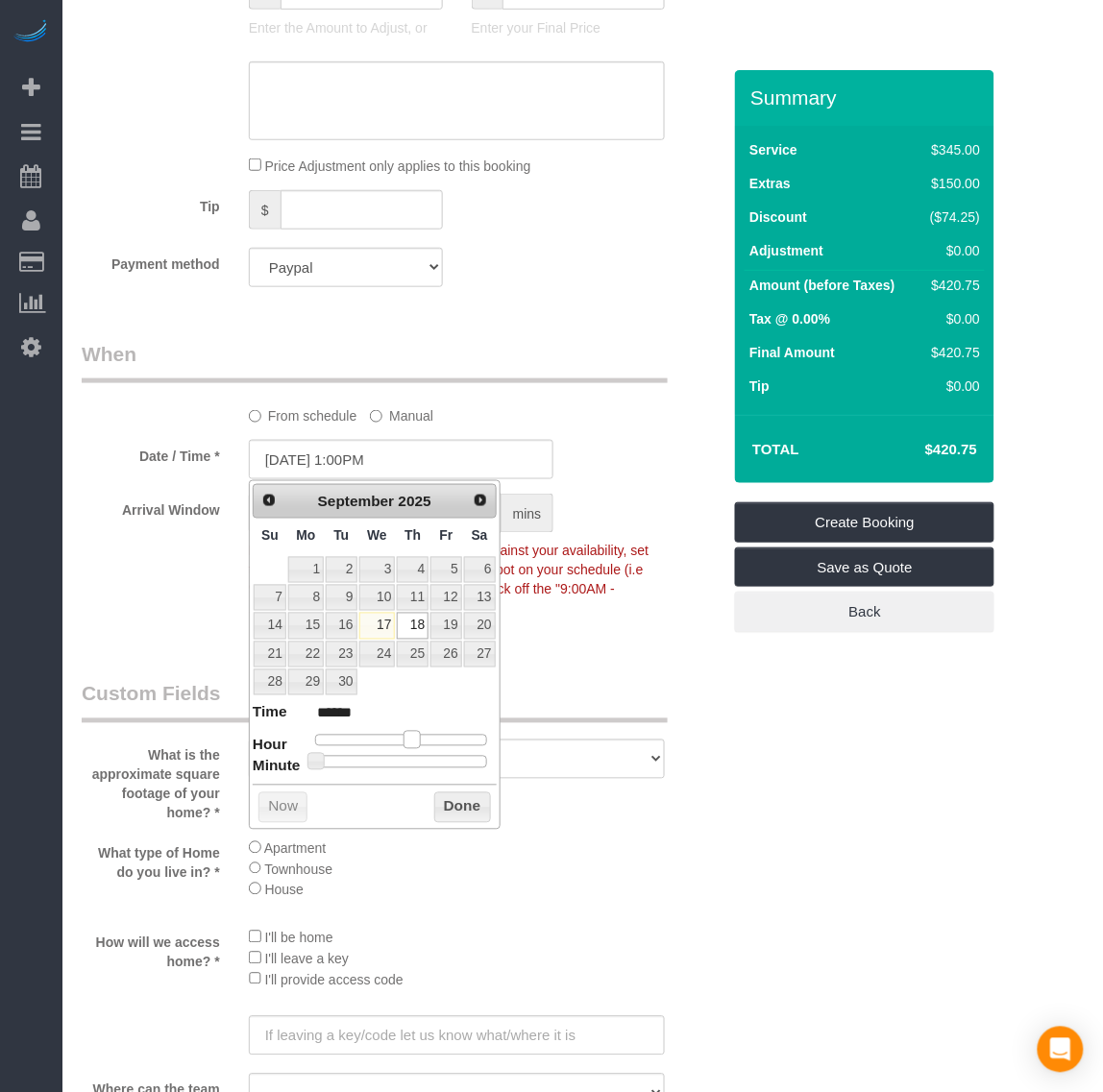
type input "[DATE] 12:00PM"
type input "*******"
type input "[DATE] 1:00PM"
type input "******"
type input "[DATE] 2:00PM"
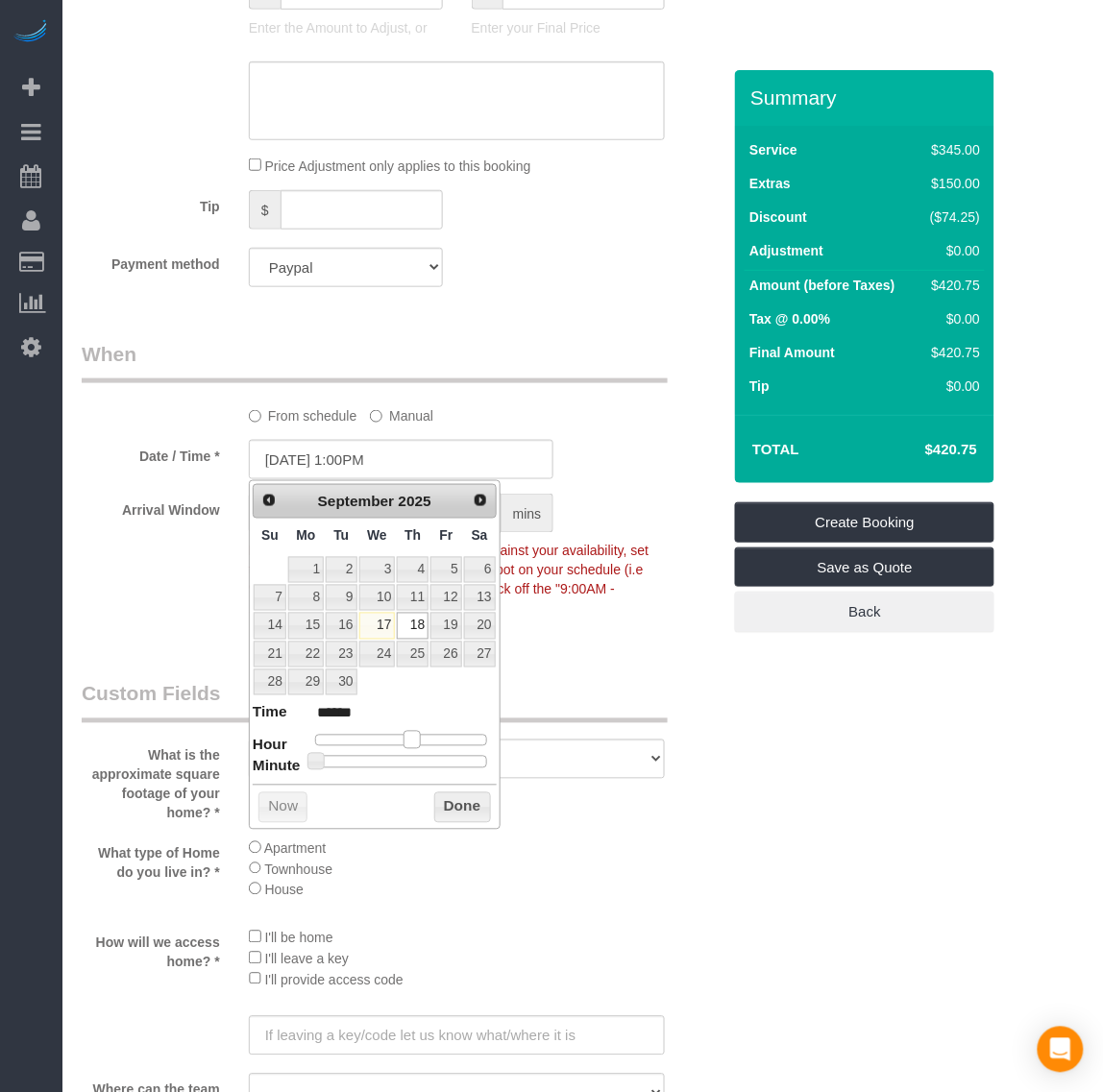
type input "******"
drag, startPoint x: 376, startPoint y: 741, endPoint x: 423, endPoint y: 747, distance: 47.4
click at [423, 747] on span at bounding box center [418, 739] width 17 height 17
click at [459, 809] on button "Done" at bounding box center [462, 808] width 57 height 31
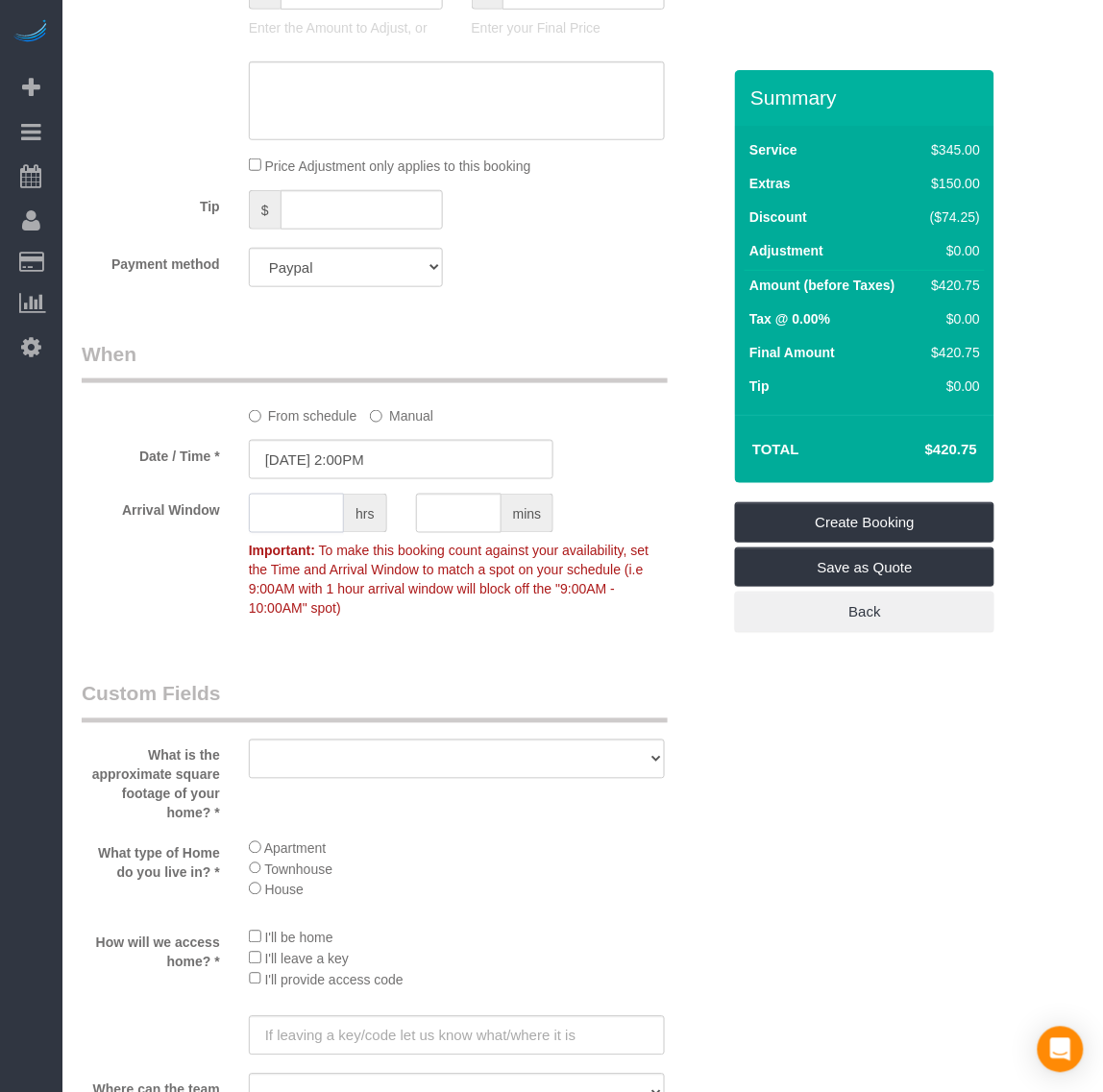
click at [302, 517] on input "text" at bounding box center [295, 513] width 95 height 39
type input "2"
click at [416, 632] on fieldset "When From schedule Manual Date / Time * [DATE] 2:00PM Arrival Window 2 hrs mins…" at bounding box center [401, 491] width 639 height 301
click at [358, 747] on select "500 - 1000 sq. ft [DATE] - [DATE] sq. ft [DATE] - [DATE] sq. ft [DATE] - 2500 s…" at bounding box center [457, 759] width 417 height 39
select select "number:4"
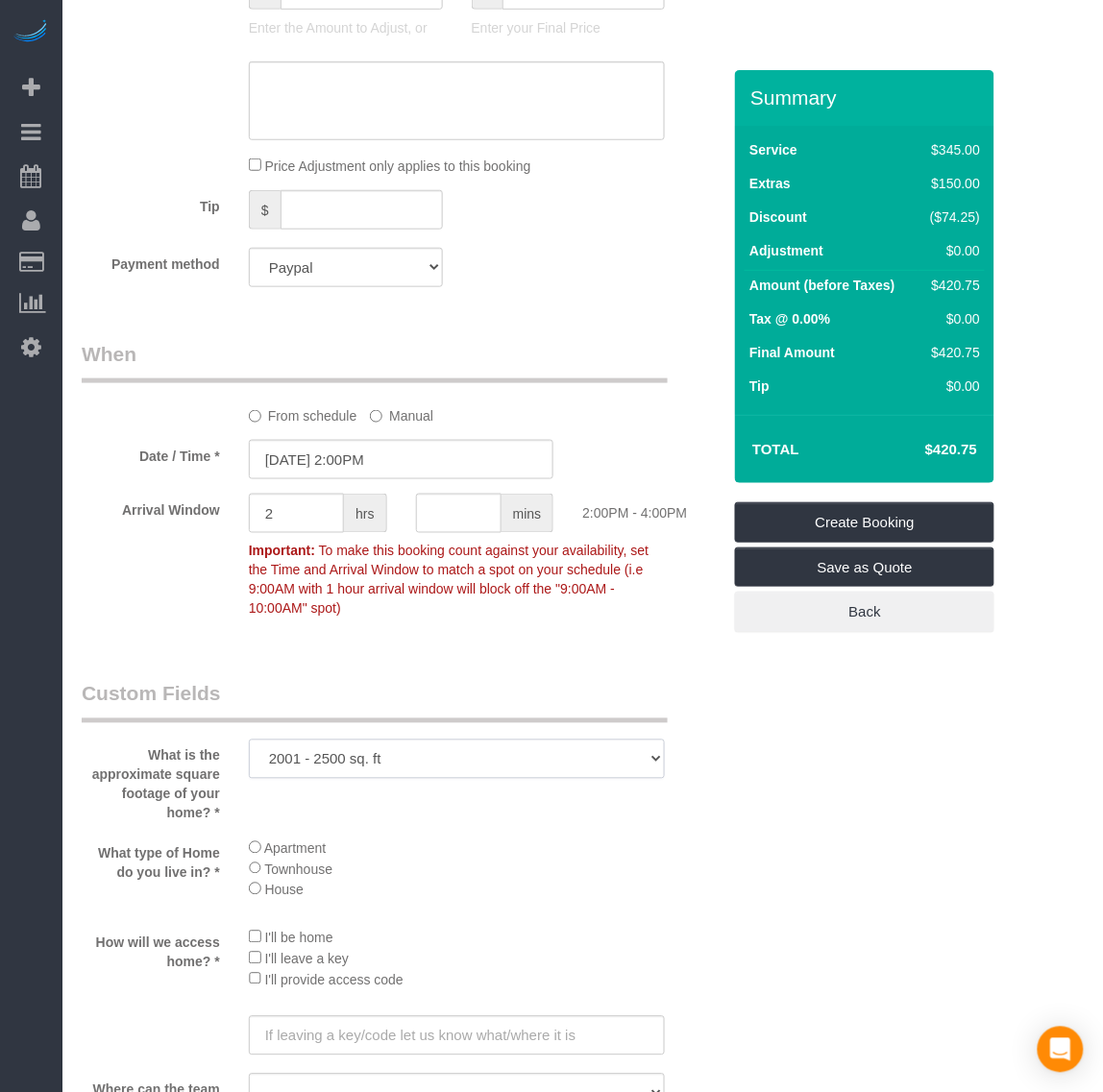
click at [249, 740] on select "500 - 1000 sq. ft [DATE] - [DATE] sq. ft [DATE] - [DATE] sq. ft [DATE] - 2500 s…" at bounding box center [457, 759] width 417 height 39
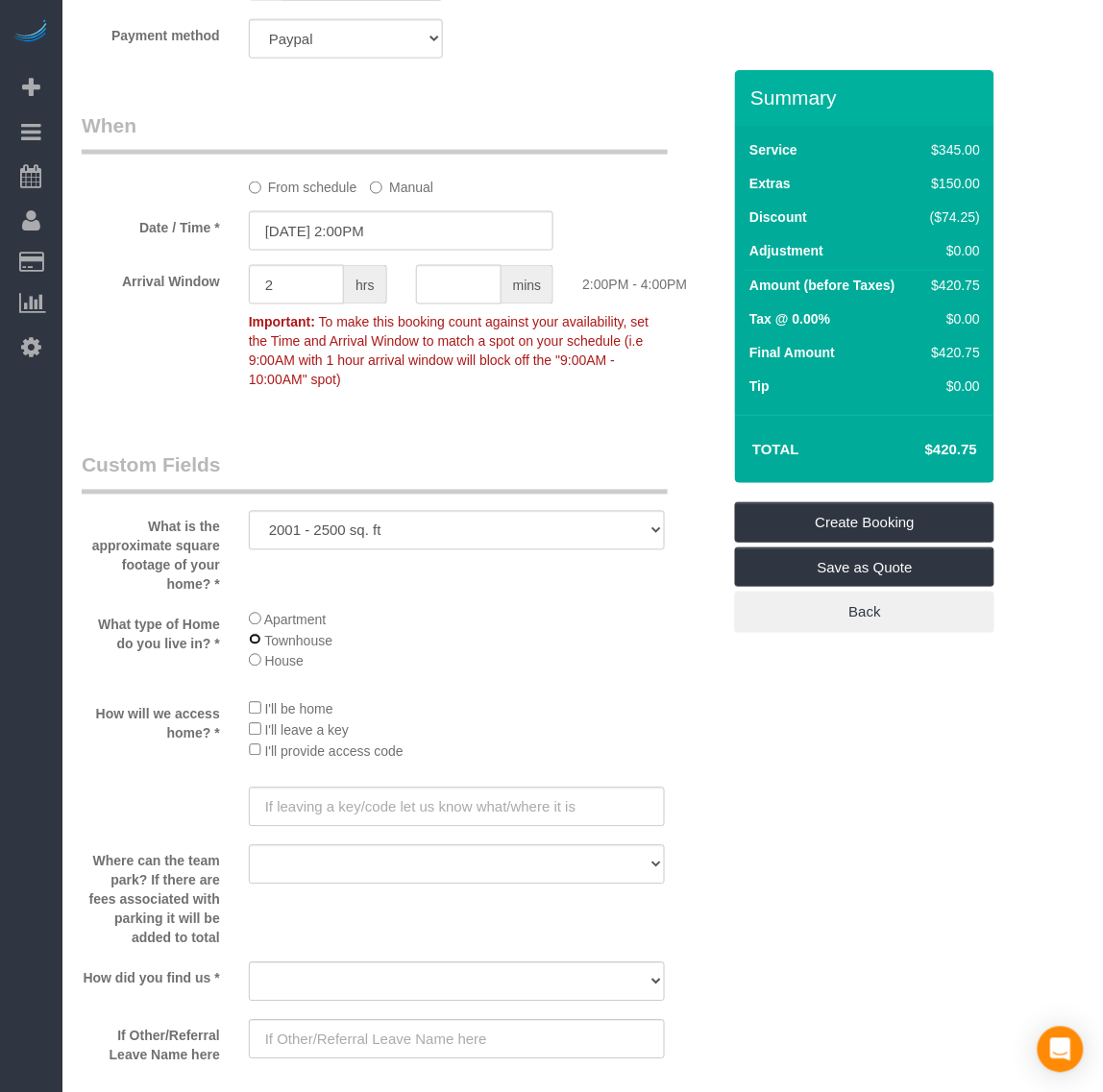
scroll to position [1921, 0]
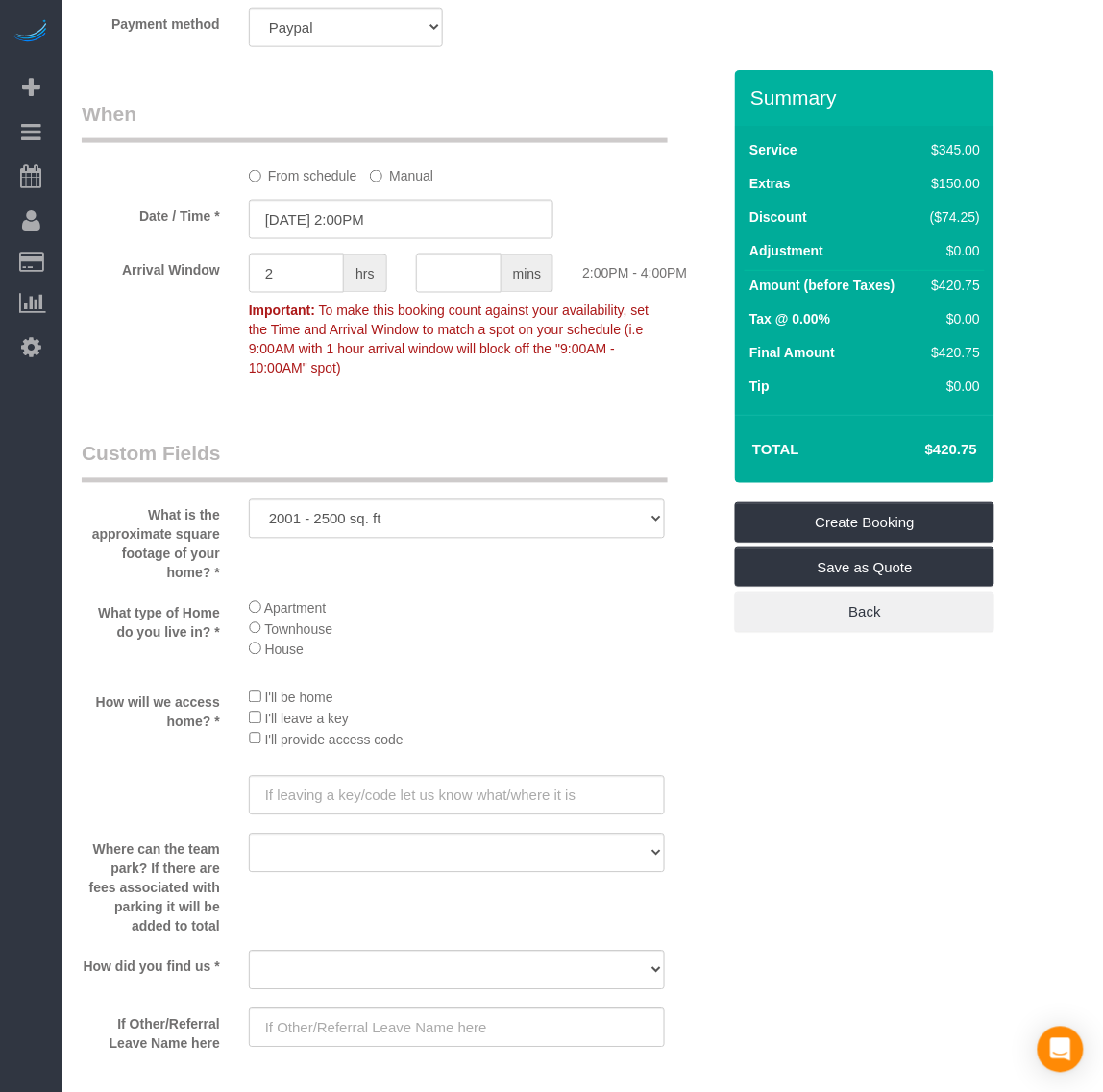
click at [261, 730] on li "I'll provide access code" at bounding box center [457, 739] width 417 height 21
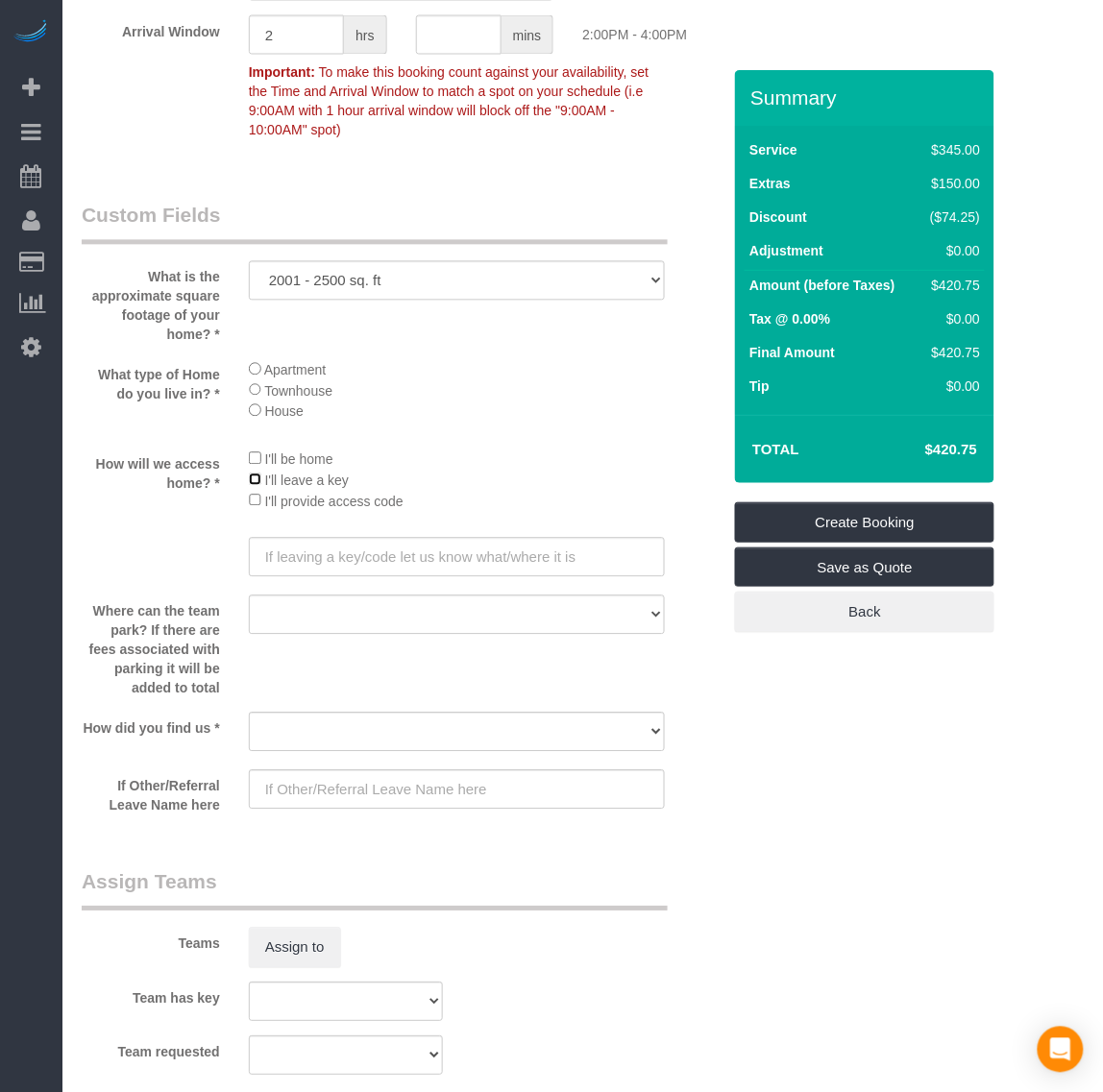
scroll to position [2161, 0]
drag, startPoint x: 409, startPoint y: 717, endPoint x: 406, endPoint y: 728, distance: 11.4
click at [409, 717] on select "Yelp Google Twitter Instagram Nextdoor Facebook Returning Customer Craigslist R…" at bounding box center [457, 730] width 417 height 39
click at [362, 726] on select "Yelp Google Twitter Instagram Nextdoor Facebook Returning Customer Craigslist R…" at bounding box center [457, 730] width 417 height 39
select select "number:41"
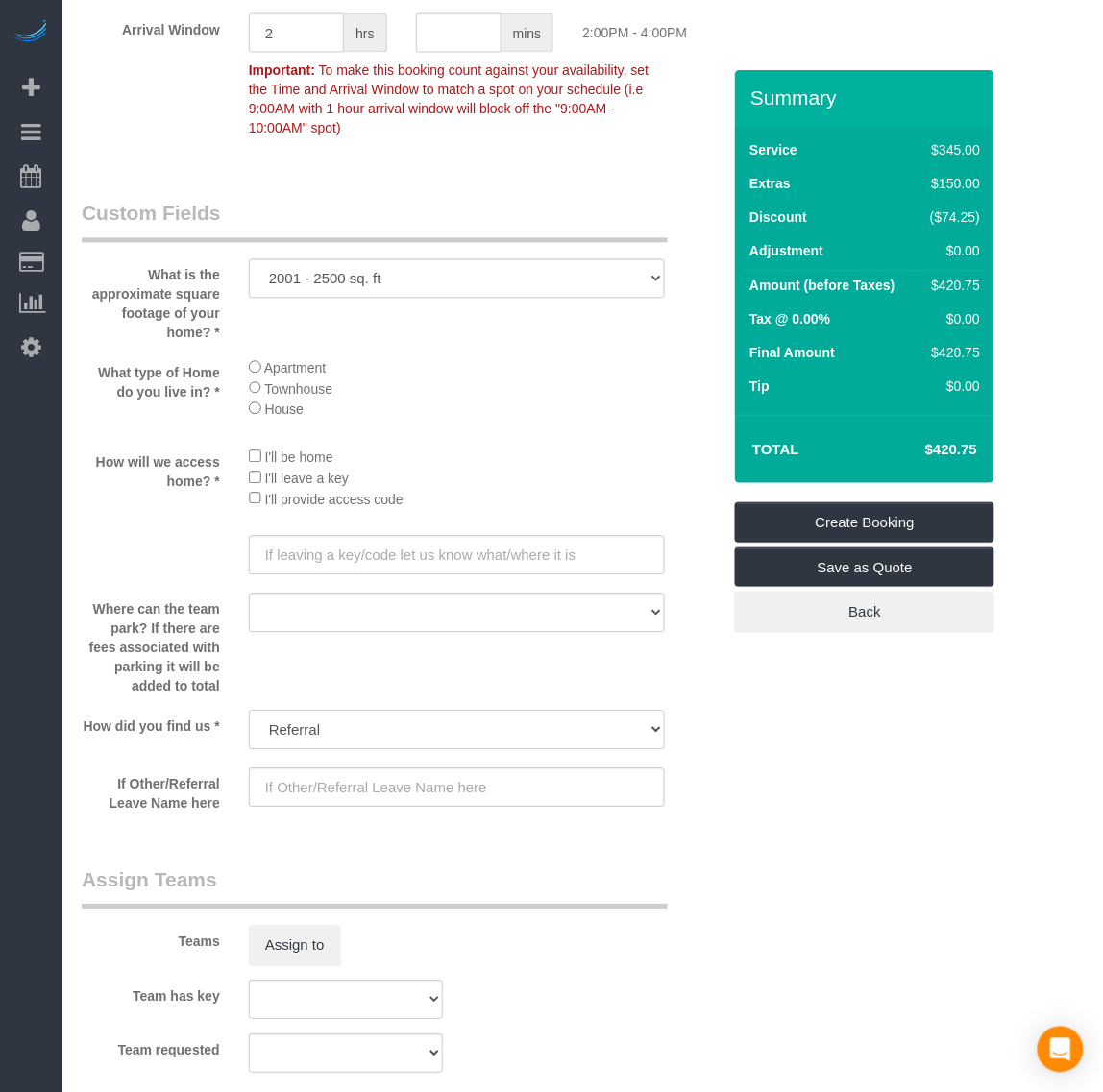
click at [249, 711] on select "Yelp Google Twitter Instagram Nextdoor Facebook Returning Customer Craigslist R…" at bounding box center [457, 730] width 417 height 39
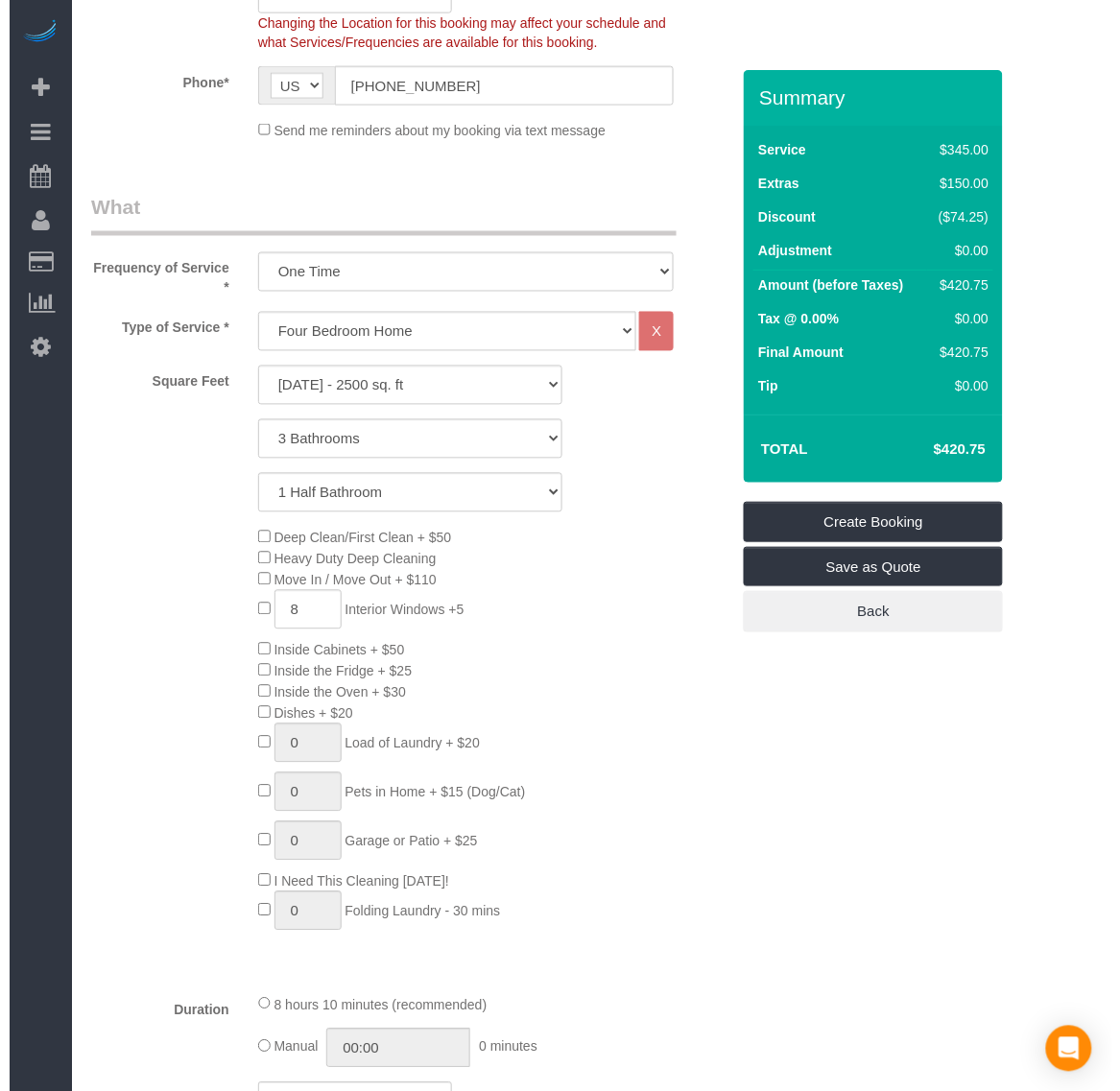
scroll to position [0, 0]
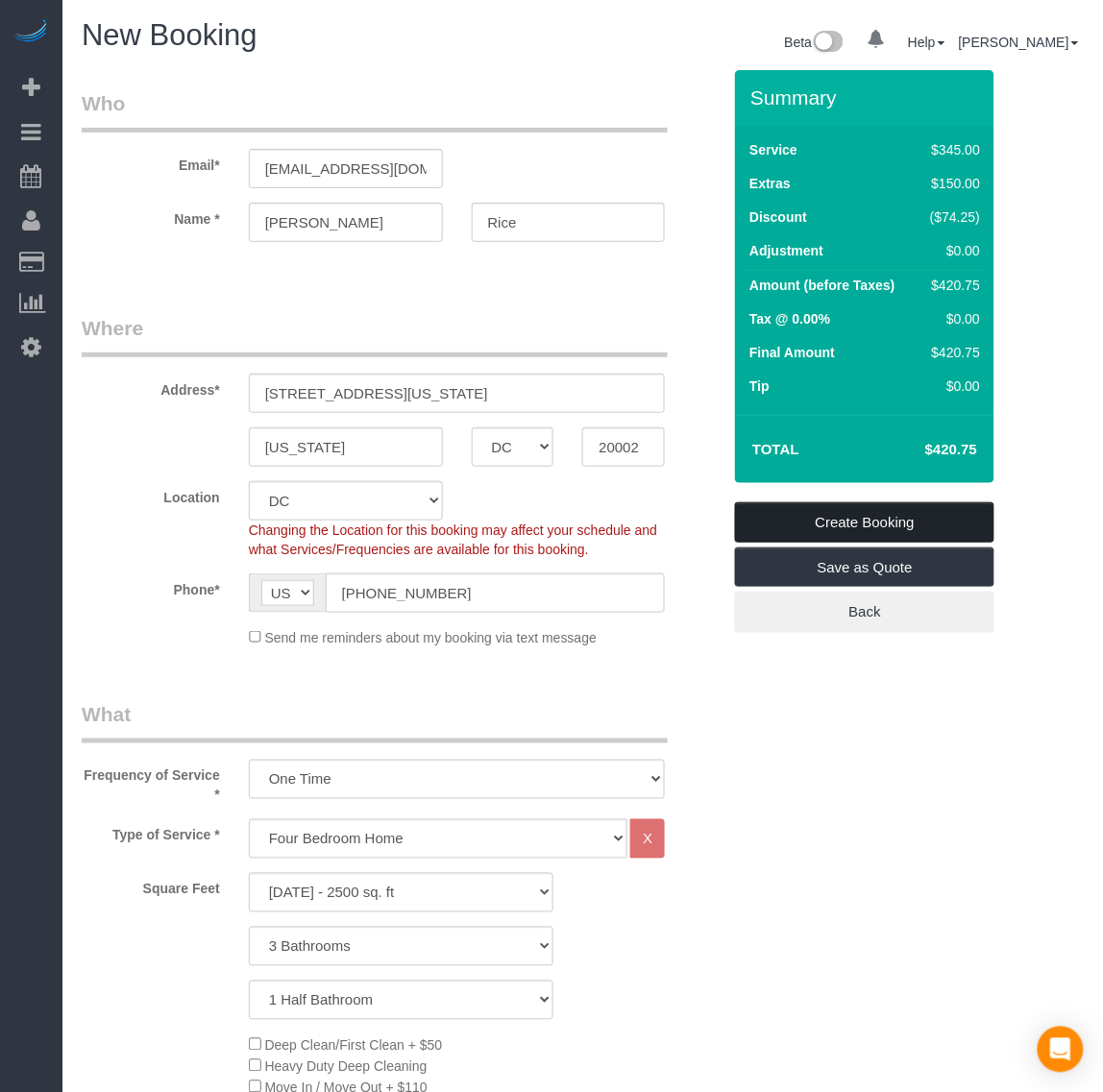
click at [841, 507] on link "Create Booking" at bounding box center [864, 522] width 260 height 40
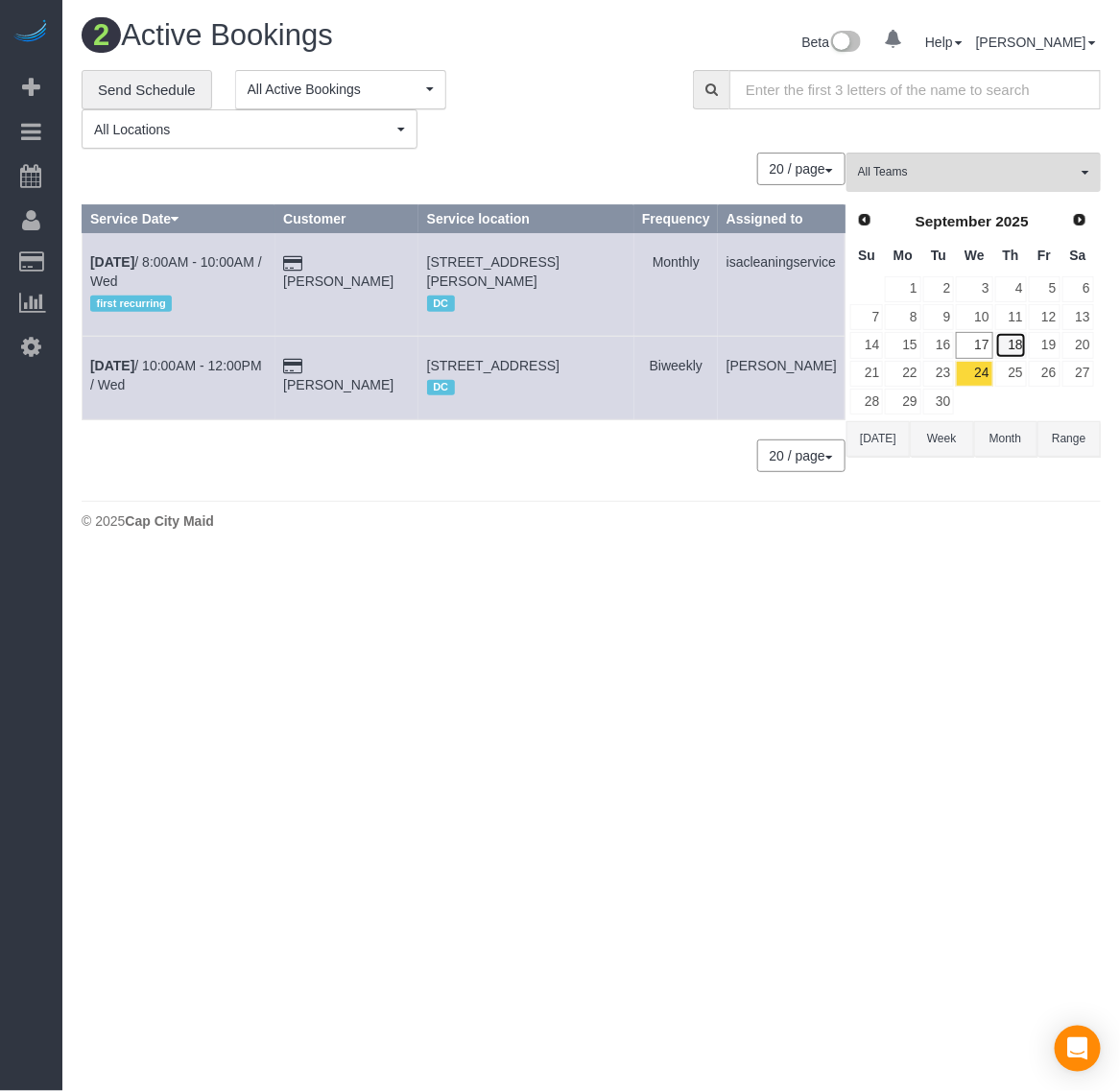
click at [1018, 350] on link "18" at bounding box center [1011, 345] width 32 height 26
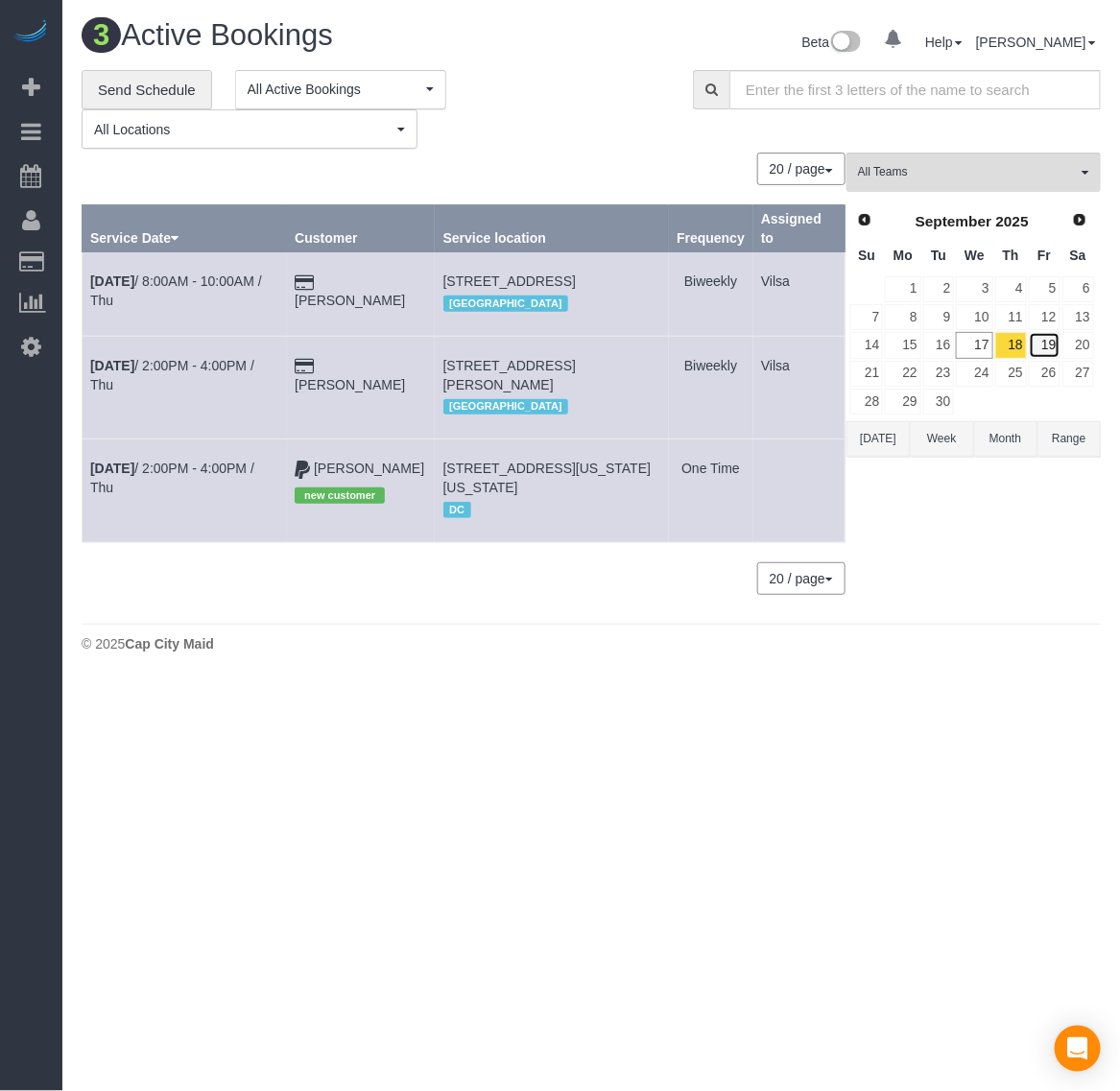
click at [1039, 348] on link "19" at bounding box center [1045, 345] width 32 height 26
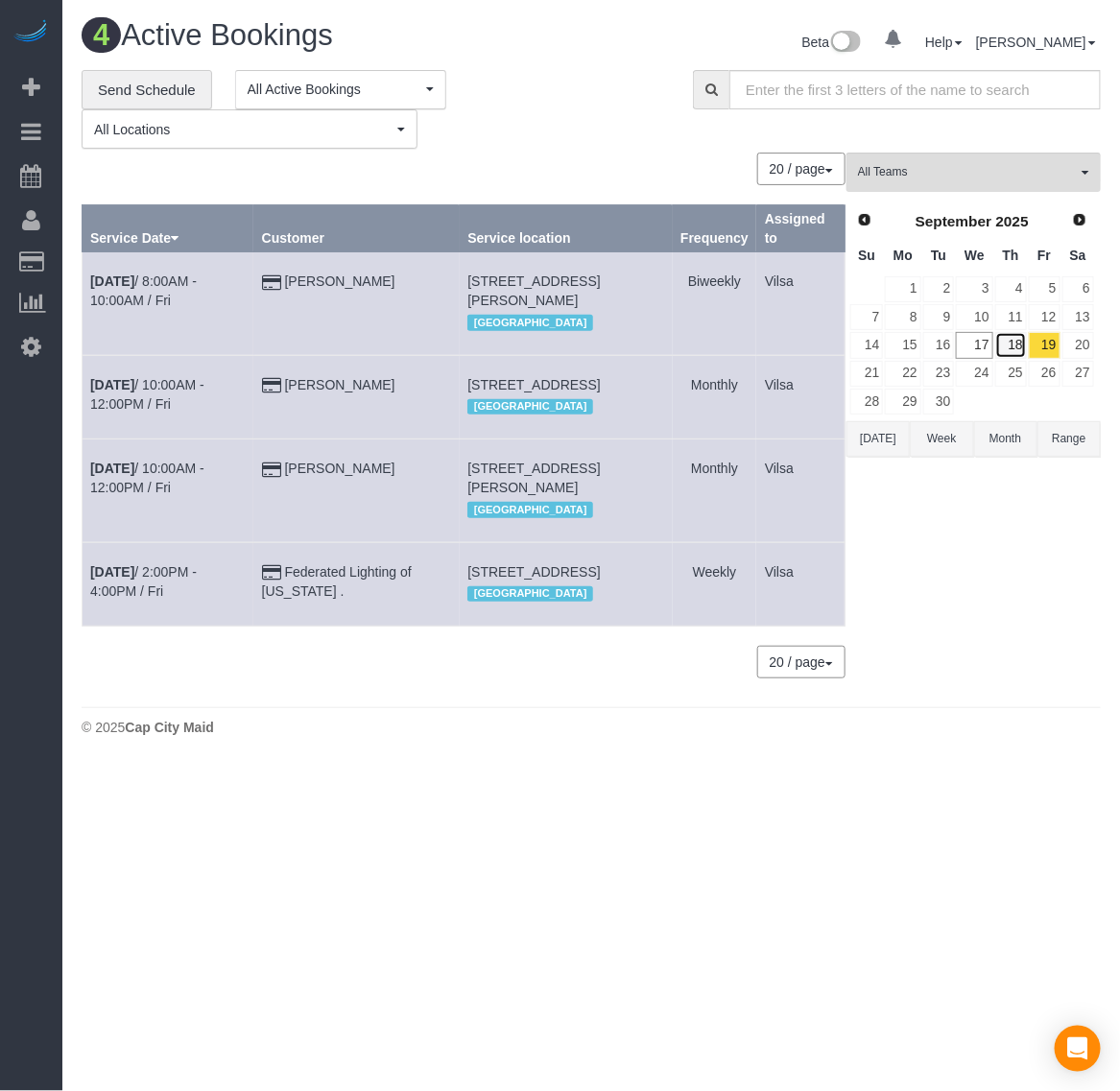
click at [1009, 341] on link "18" at bounding box center [1011, 345] width 32 height 26
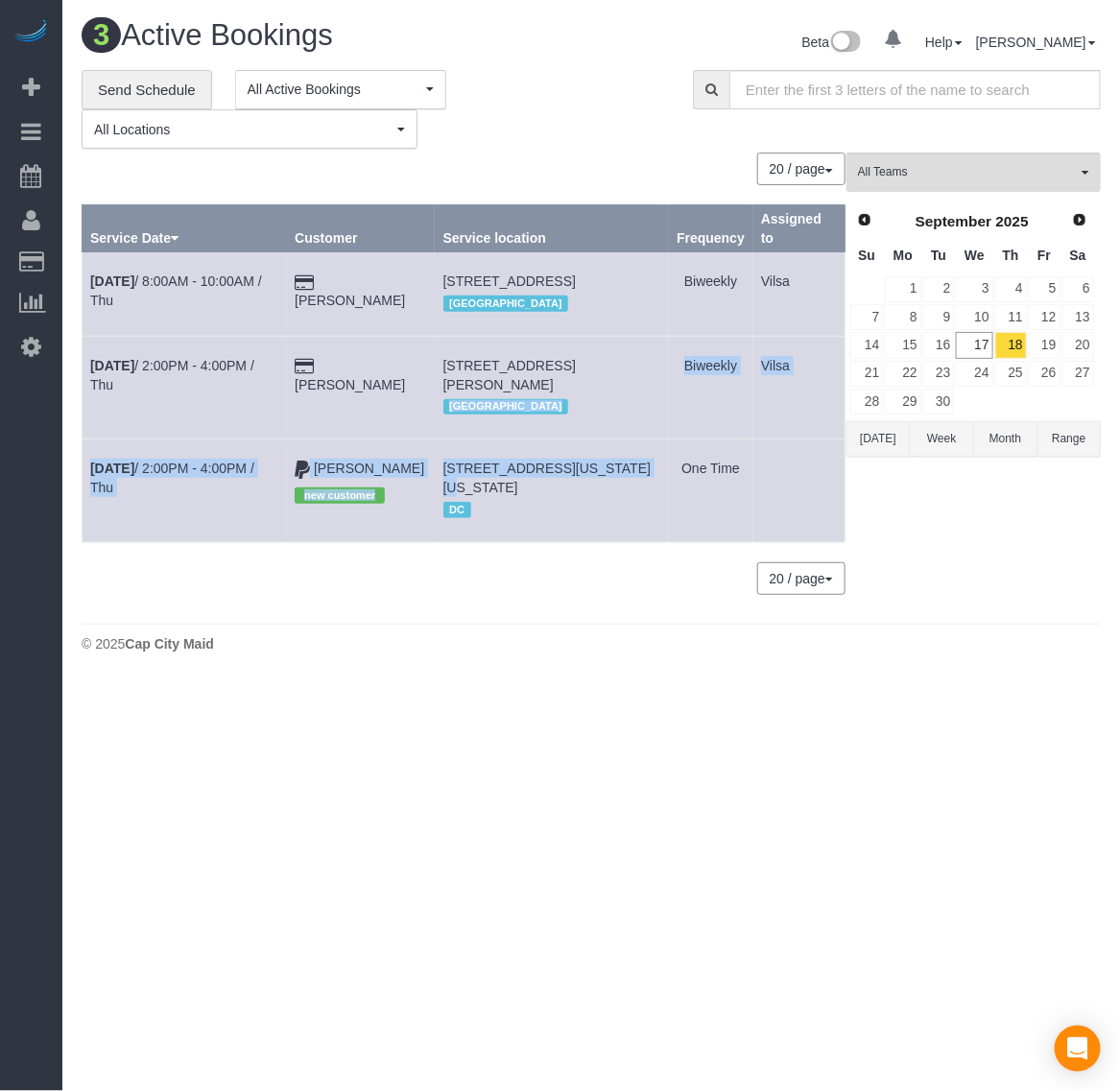
drag, startPoint x: 615, startPoint y: 476, endPoint x: 670, endPoint y: 559, distance: 99.6
click at [651, 538] on tbody "[DATE] 8:00AM - 10:00AM / Thu [PERSON_NAME] [STREET_ADDRESS] [GEOGRAPHIC_DATA] …" at bounding box center [464, 397] width 763 height 290
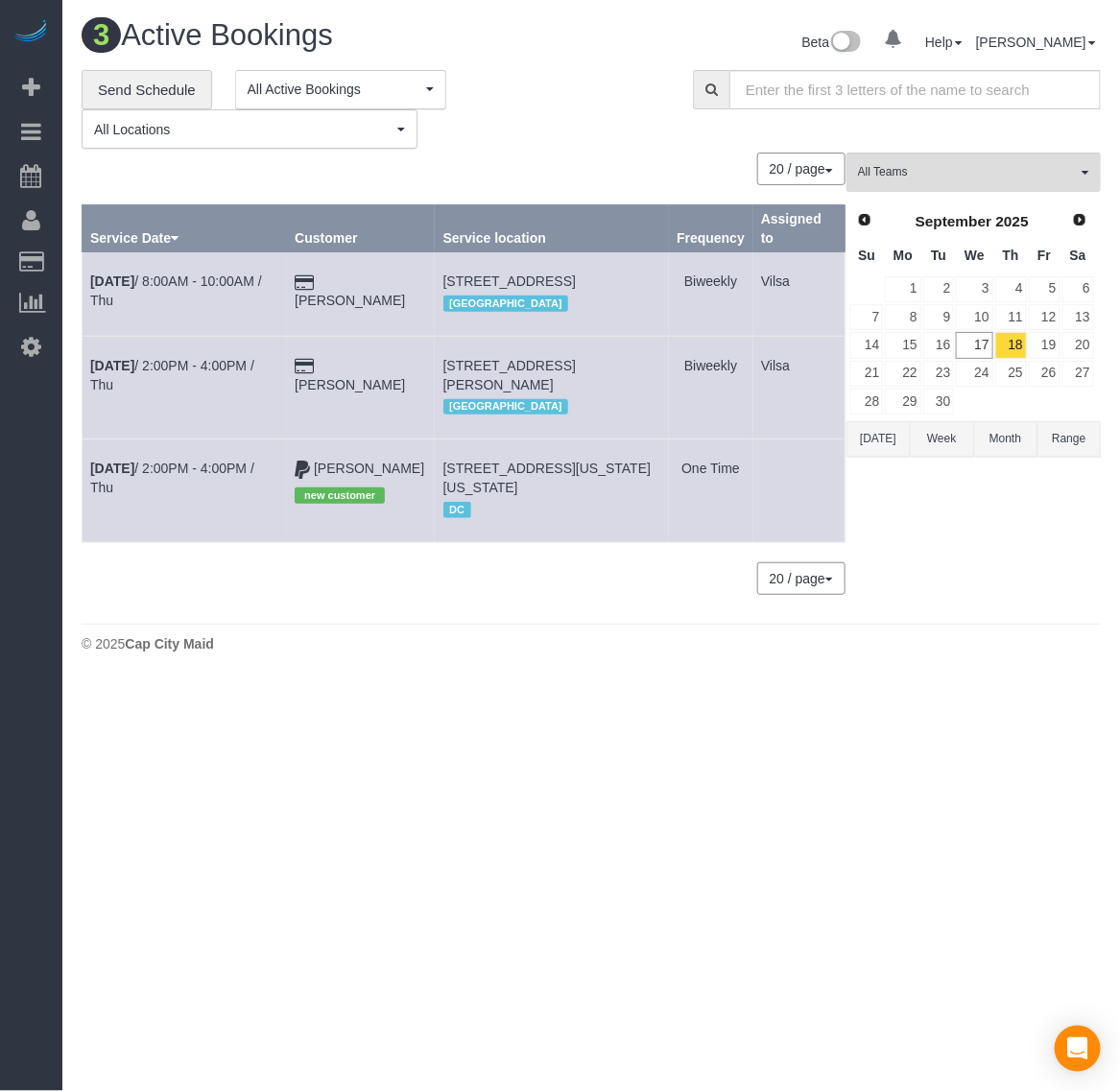
click at [1014, 613] on div "All Teams Remove Team Filters [PERSON_NAME] ([PERSON_NAME]) Arielle (Spotless) …" at bounding box center [973, 383] width 254 height 461
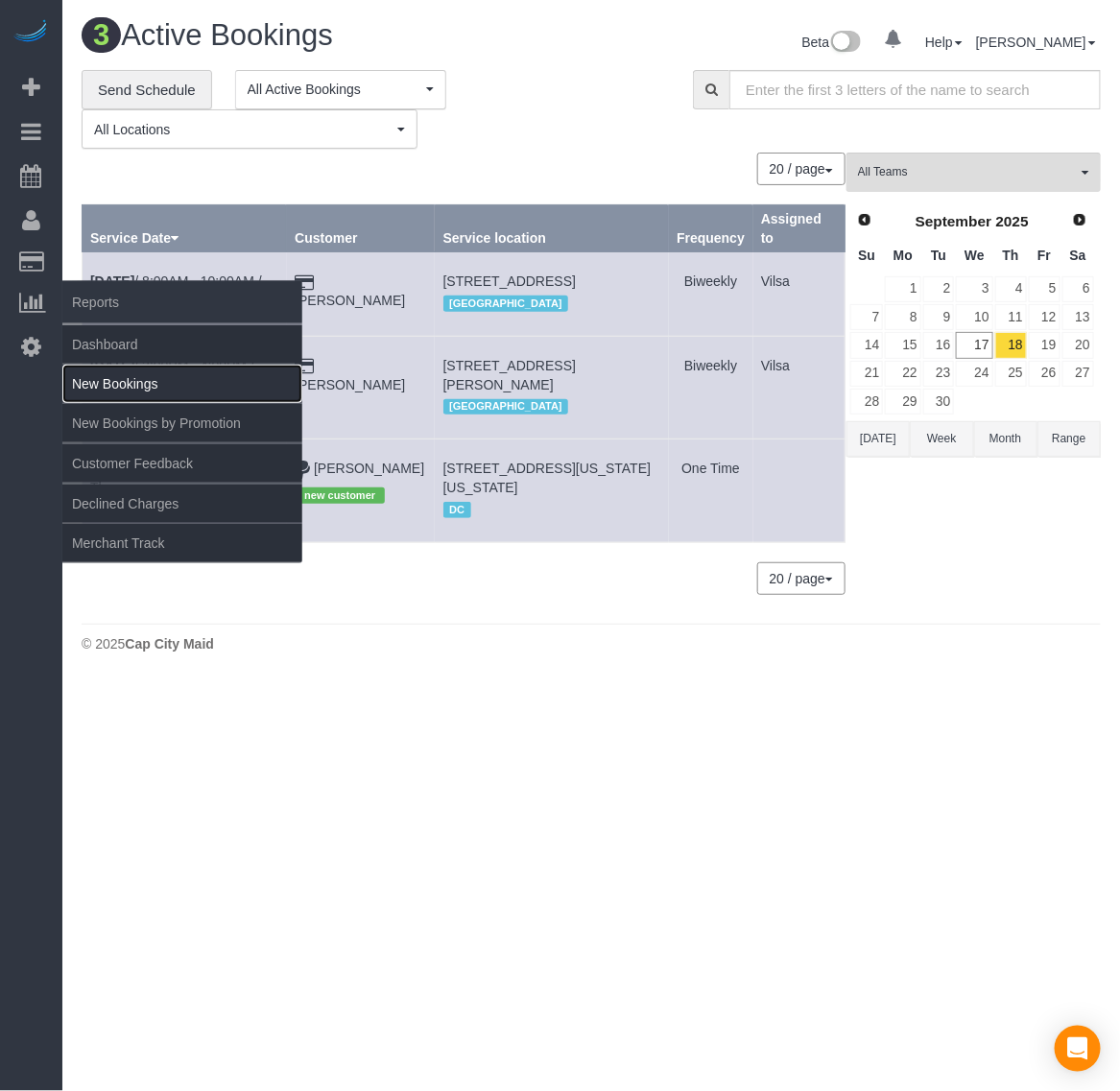
click at [128, 379] on link "New Bookings" at bounding box center [183, 384] width 240 height 38
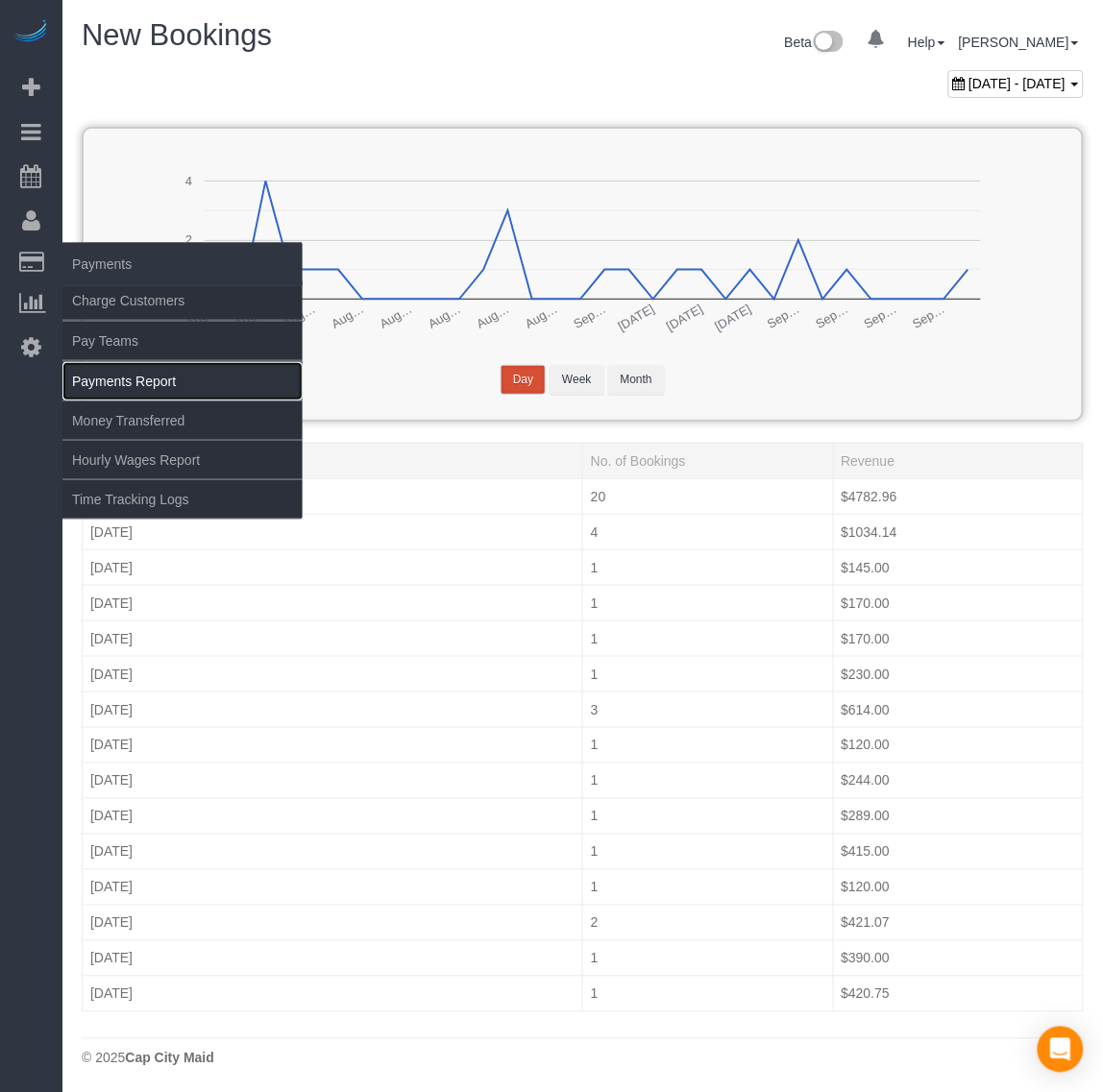
click at [170, 380] on link "Payments Report" at bounding box center [183, 381] width 241 height 38
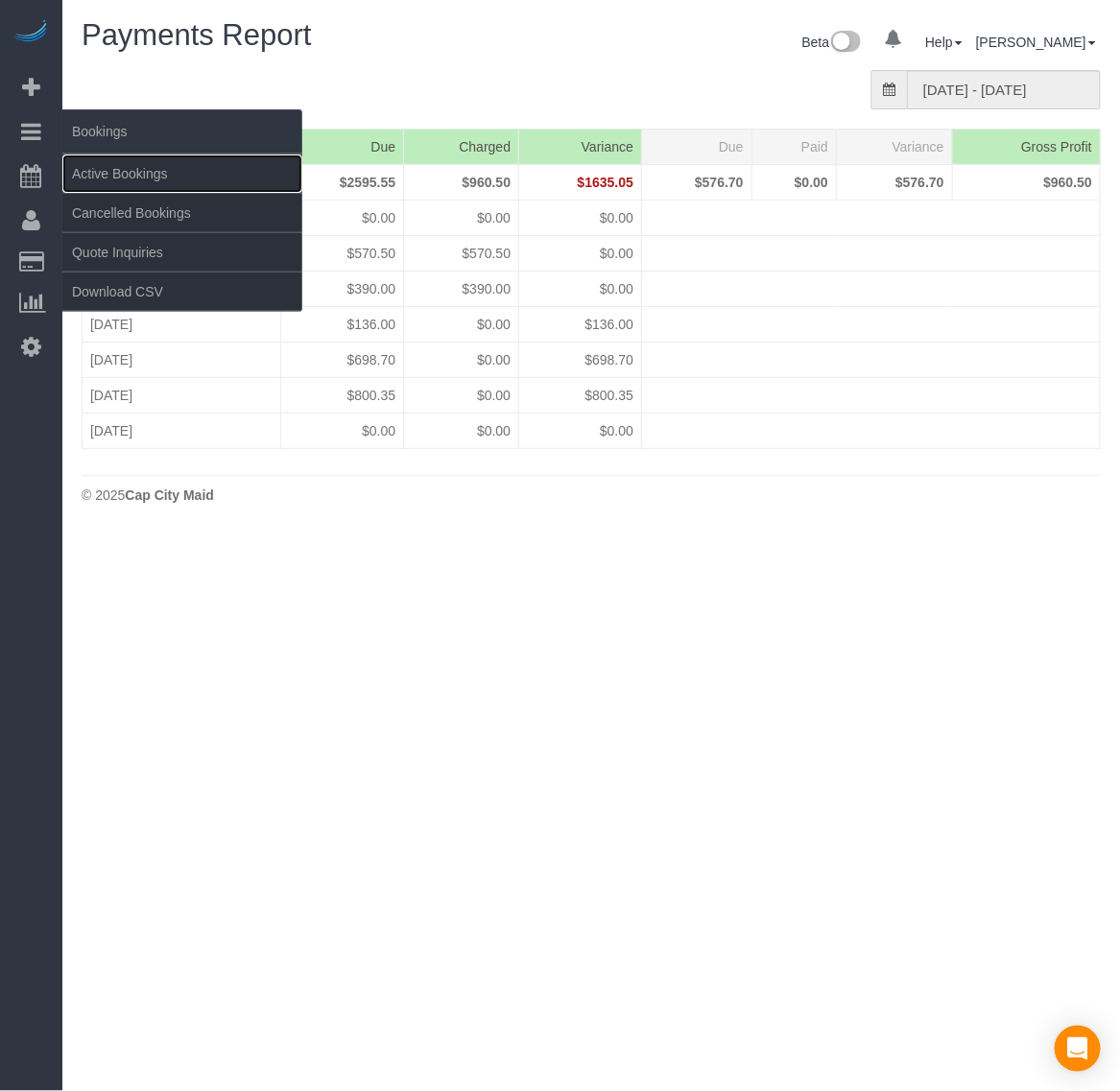
drag, startPoint x: 106, startPoint y: 165, endPoint x: 120, endPoint y: 117, distance: 50.0
click at [109, 168] on link "Active Bookings" at bounding box center [183, 174] width 240 height 38
